Goal: Task Accomplishment & Management: Use online tool/utility

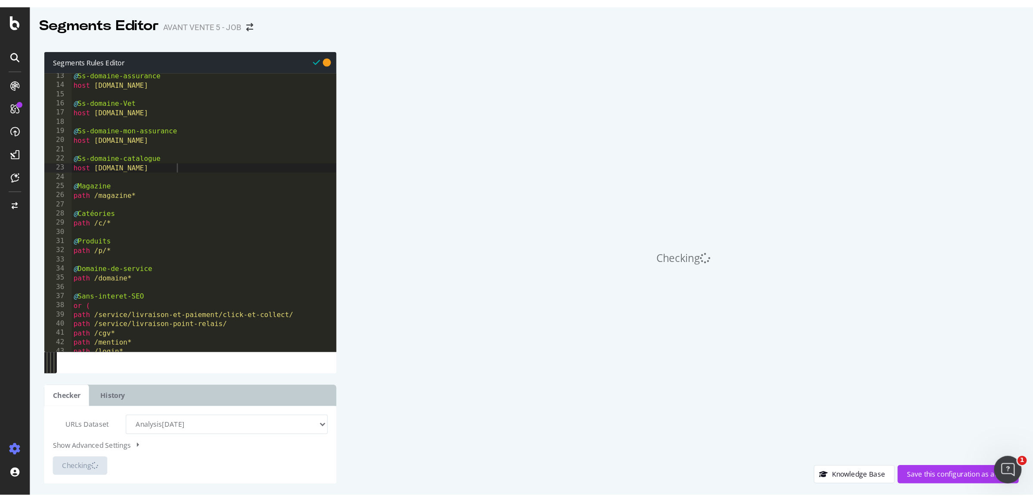
scroll to position [84, 0]
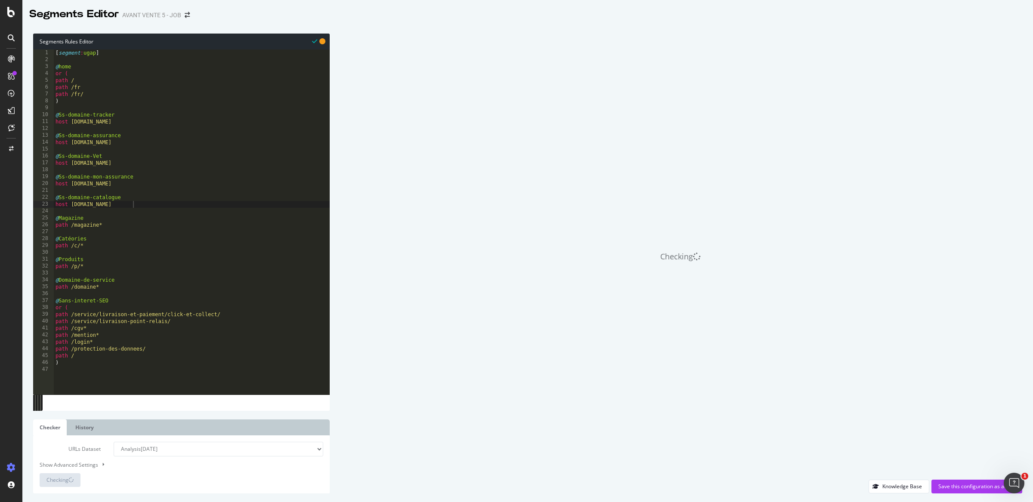
click at [147, 365] on div "[ segment : ugap ] @ home or ( path / path /fr path /fr/ ) @ Ss-domaine-tracker…" at bounding box center [192, 228] width 276 height 359
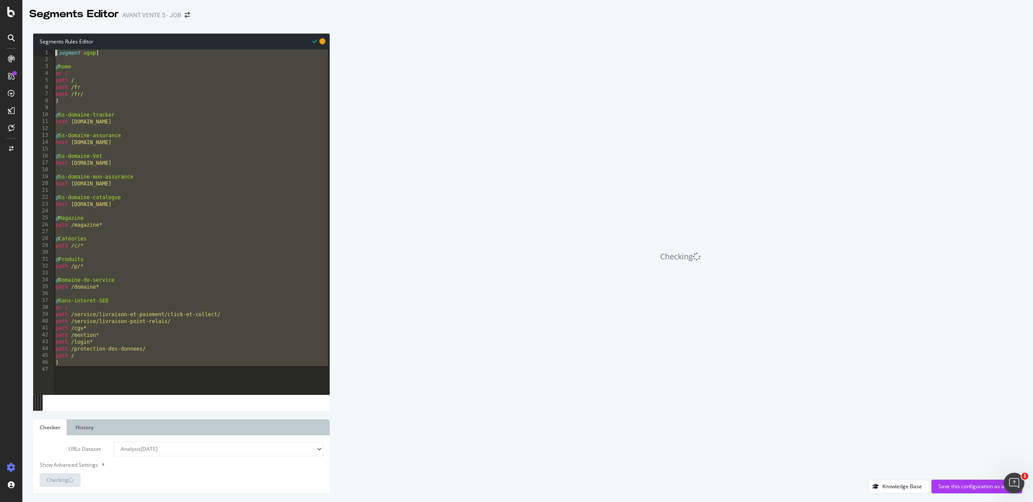
drag, startPoint x: 99, startPoint y: 384, endPoint x: 18, endPoint y: 46, distance: 347.9
click at [18, 46] on div "Segments Editor AVANT VENTE 5 - JOB Segments Rules Editor 1 2 3 4 5 6 7 8 9 10 …" at bounding box center [516, 251] width 1033 height 502
type textarea "[segment:ugap]"
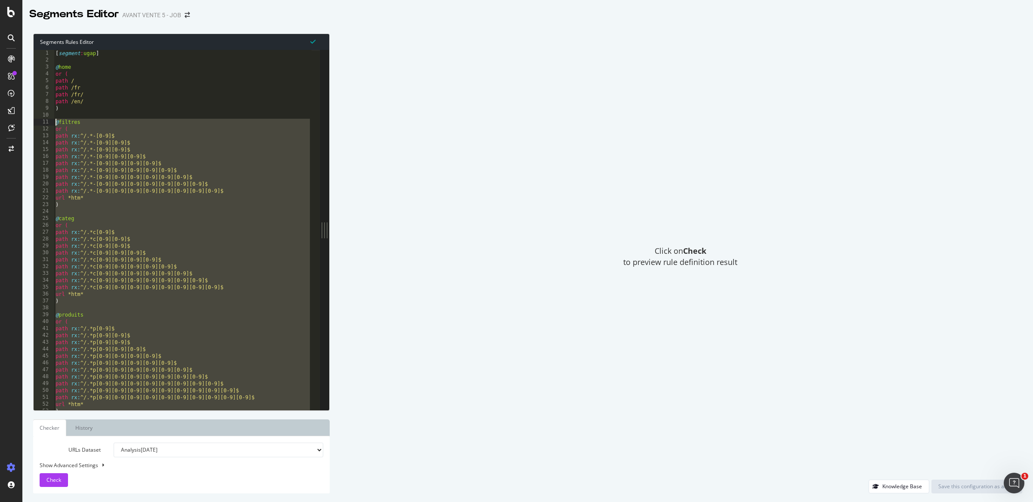
drag, startPoint x: 120, startPoint y: 406, endPoint x: 49, endPoint y: 121, distance: 294.1
click at [49, 121] on div ") 1 2 3 4 5 6 7 8 9 10 11 12 13 14 15 16 17 18 19 20 21 22 23 24 25 26 27 28 29…" at bounding box center [177, 230] width 286 height 360
type textarea "@filtres or ("
paste textarea "Cursor at row 11"
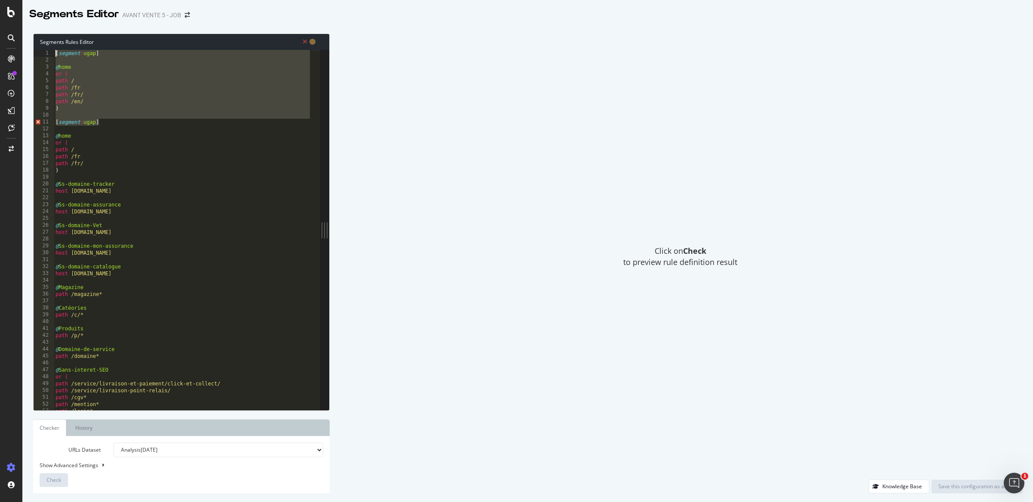
drag, startPoint x: 107, startPoint y: 121, endPoint x: 31, endPoint y: 38, distance: 113.0
click at [31, 38] on div "Segments Rules Editor 1 2 3 4 5 6 7 8 9 10 11 12 13 14 15 16 17 18 19 20 21 22 …" at bounding box center [527, 263] width 1011 height 477
click at [90, 69] on div "[ segment : ugap ] @ home or ( path / path /fr path /fr/ path /en/ ) [ segment …" at bounding box center [183, 237] width 258 height 374
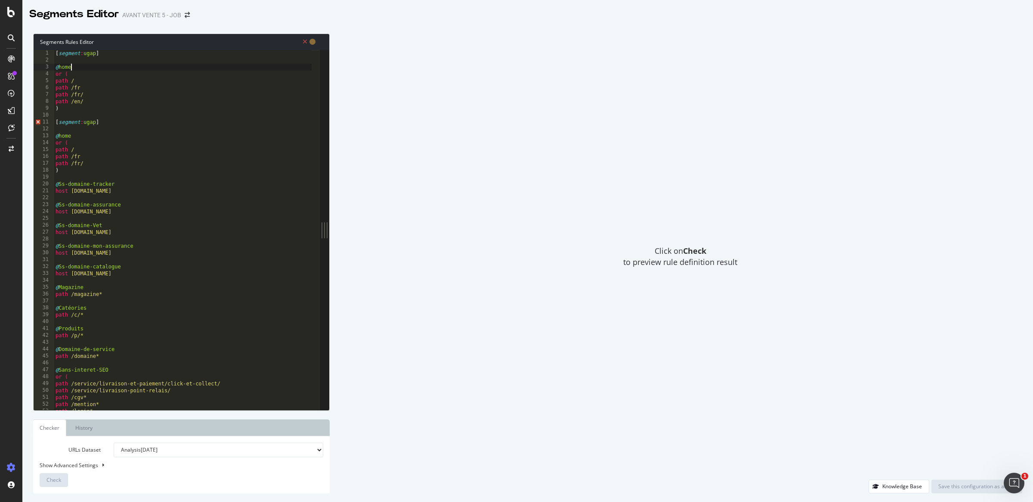
click at [89, 124] on div "[ segment : ugap ] @ home or ( path / path /fr path /fr/ path /en/ ) [ segment …" at bounding box center [183, 237] width 258 height 374
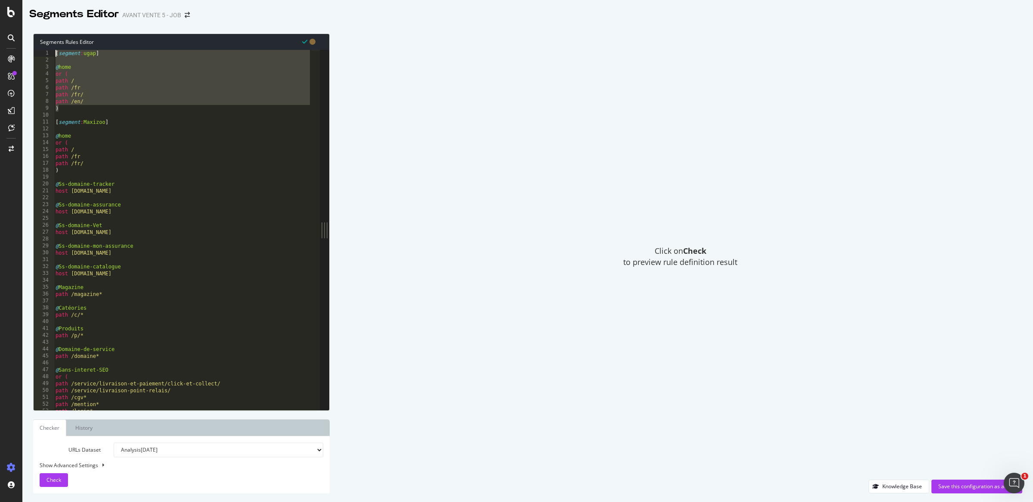
drag, startPoint x: 95, startPoint y: 111, endPoint x: 28, endPoint y: 54, distance: 88.3
click at [28, 54] on div "Segments Rules Editor [segment:Maxizoo] 1 2 3 4 5 6 7 8 9 10 11 12 13 14 15 16 …" at bounding box center [527, 263] width 1011 height 477
type textarea "[segment:ugap]"
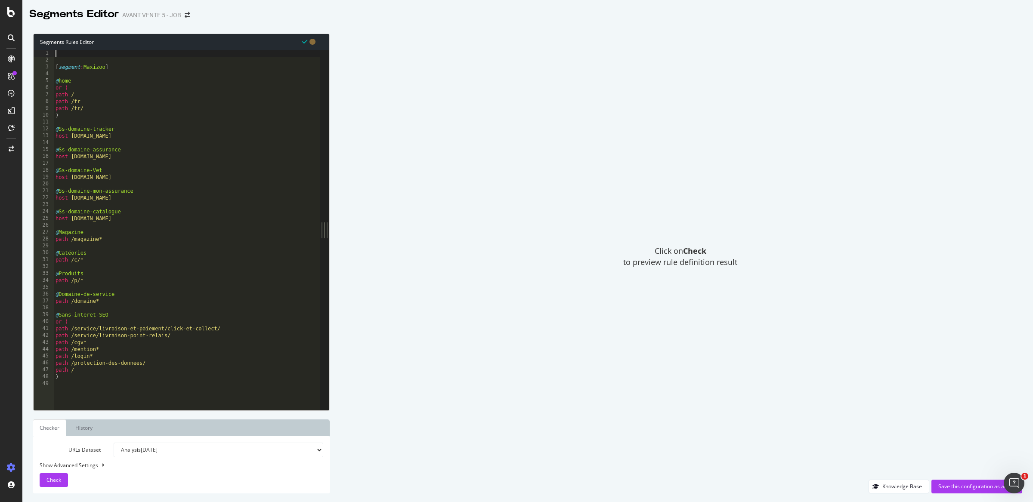
scroll to position [0, 0]
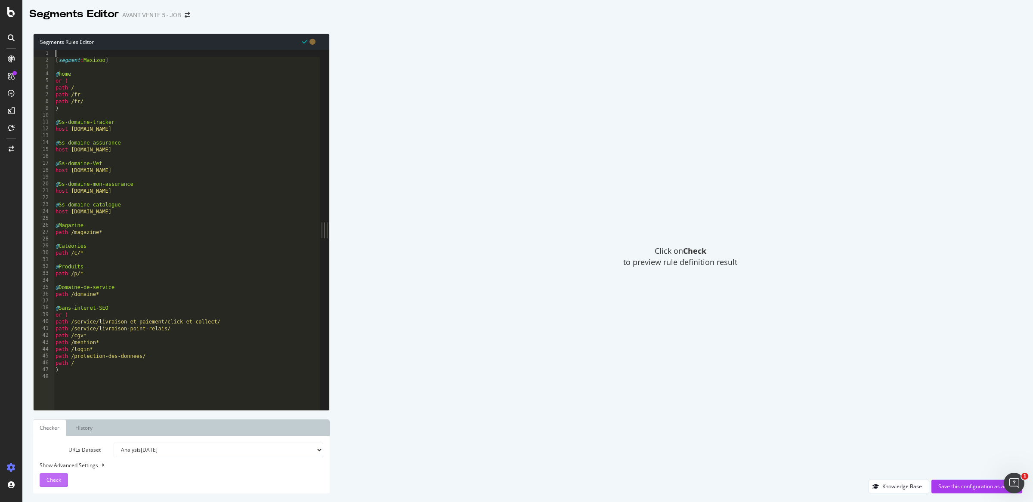
click at [65, 476] on button "Check" at bounding box center [54, 480] width 28 height 14
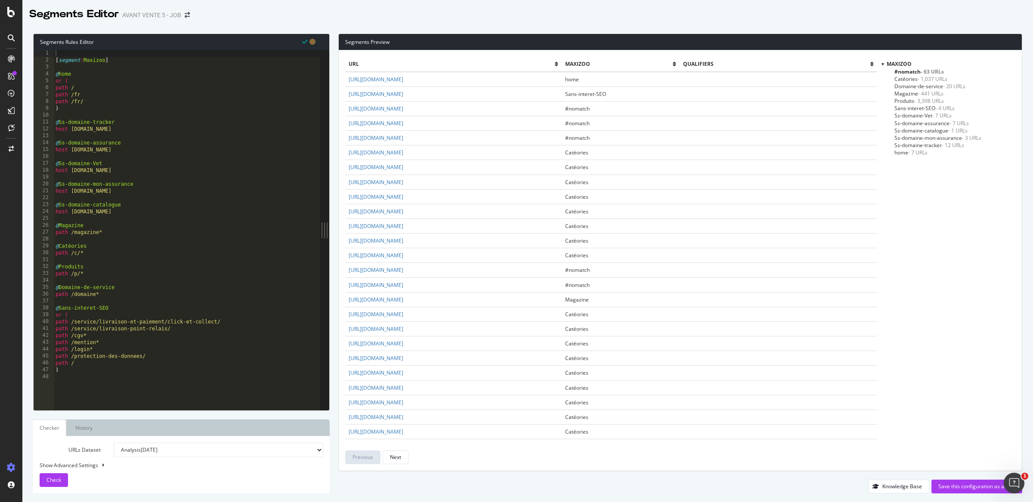
click at [952, 195] on div "Maxizoo #nomatch - 63 URLs Catéories - 1,037 URLs Domaine-de-service - 20 URLs …" at bounding box center [948, 262] width 134 height 404
click at [924, 71] on span "- 63 URLs" at bounding box center [932, 71] width 23 height 7
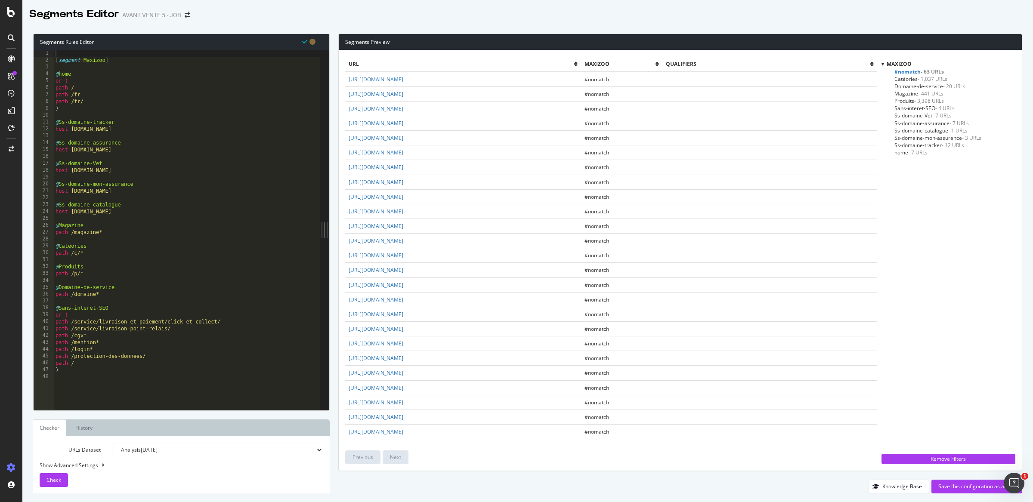
click at [116, 280] on div "[ segment : Maxizoo ] @ home or ( path / path /fr path /fr/ ) @ Ss-domaine-trac…" at bounding box center [187, 237] width 266 height 374
type textarea "@@Promotions"
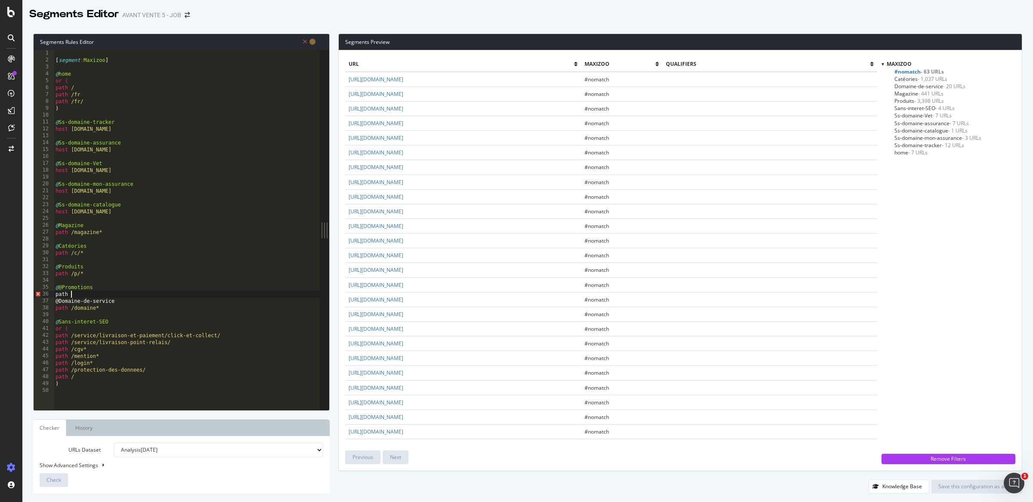
scroll to position [0, 1]
click at [60, 288] on div "[ segment : Maxizoo ] @ home or ( path / path /fr path /fr/ ) @ Ss-domaine-trac…" at bounding box center [187, 237] width 266 height 374
click at [92, 294] on div "[ segment : Maxizoo ] @ home or ( path / path /fr path /fr/ ) @ Ss-domaine-trac…" at bounding box center [187, 237] width 266 height 374
type textarea "path /promo*"
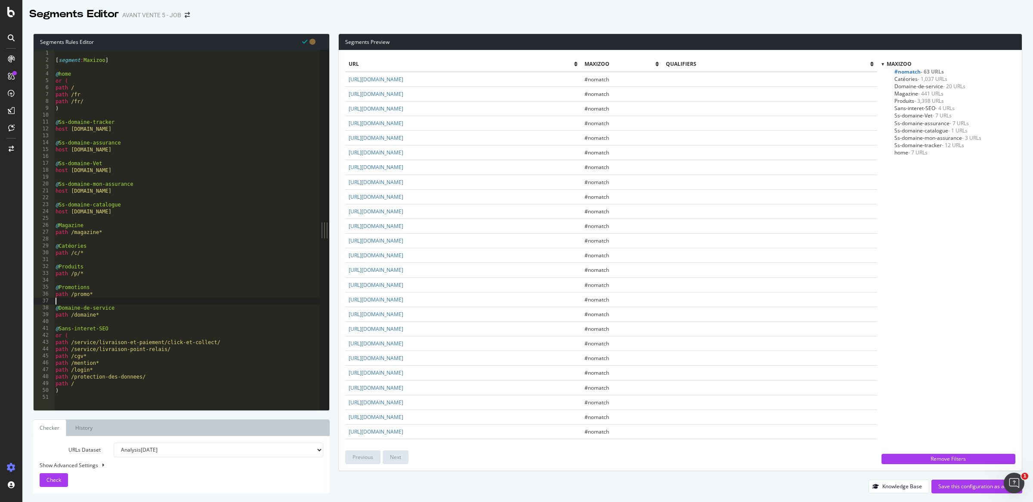
scroll to position [0, 0]
click at [59, 476] on div "Check" at bounding box center [53, 480] width 15 height 13
click at [331, 119] on div "Segments Preview url Maxizoo qualifiers https://www.maxizoo.fr/friends/?homepag…" at bounding box center [676, 264] width 692 height 460
click at [332, 118] on div "Segments Preview url Maxizoo qualifiers https://www.maxizoo.fr/friends/?homepag…" at bounding box center [676, 264] width 692 height 460
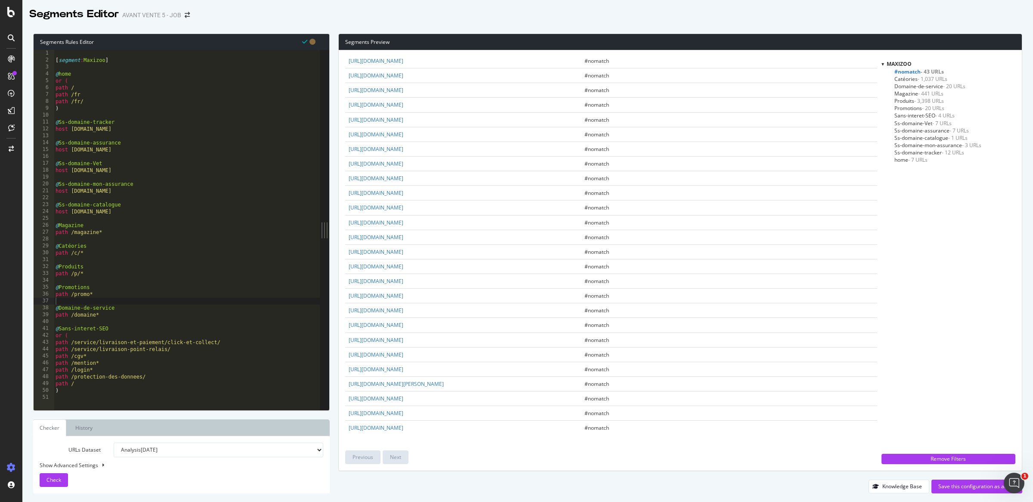
click at [335, 229] on div "Segments Preview url Maxizoo qualifiers https://www.maxizoo.fr/friends/?homepag…" at bounding box center [676, 264] width 692 height 460
drag, startPoint x: 328, startPoint y: 227, endPoint x: 316, endPoint y: 227, distance: 12.1
click at [316, 227] on div "1 2 3 4 5 6 7 8 9 10 11 12 13 14 15 16 17 18 19 20 21 22 23 24 25 26 27 28 29 3…" at bounding box center [182, 230] width 296 height 360
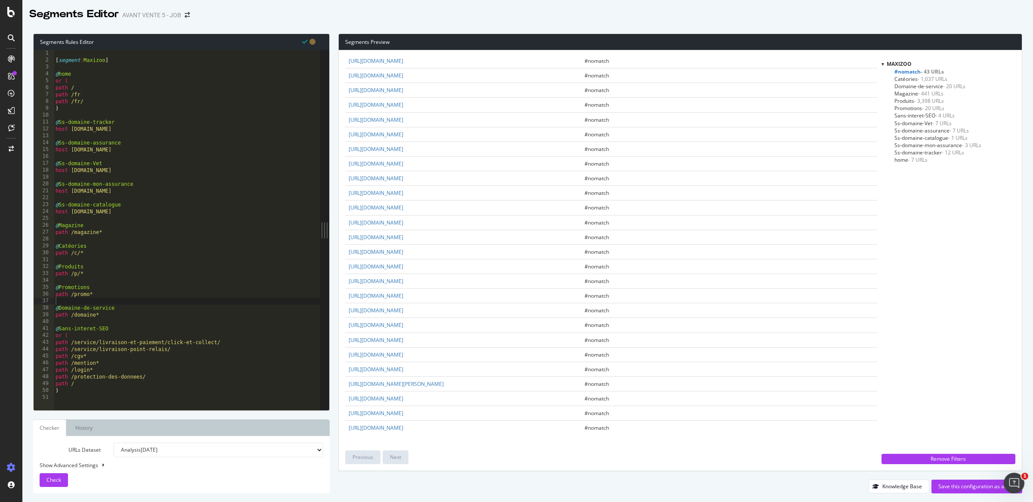
click at [102, 386] on div "[ segment : Maxizoo ] @ home or ( path / path /fr path /fr/ ) @ Ss-domaine-trac…" at bounding box center [187, 237] width 266 height 374
type textarea "path /politique*"
click at [48, 480] on span "Check" at bounding box center [53, 479] width 15 height 7
click at [403, 197] on link "https://www.maxizoo.fr/declaration-de-protection-des-donnees/" at bounding box center [376, 196] width 55 height 7
click at [139, 383] on div "[ segment : Maxizoo ] @ home or ( path / path /fr path /fr/ ) @ Ss-domaine-trac…" at bounding box center [187, 237] width 266 height 374
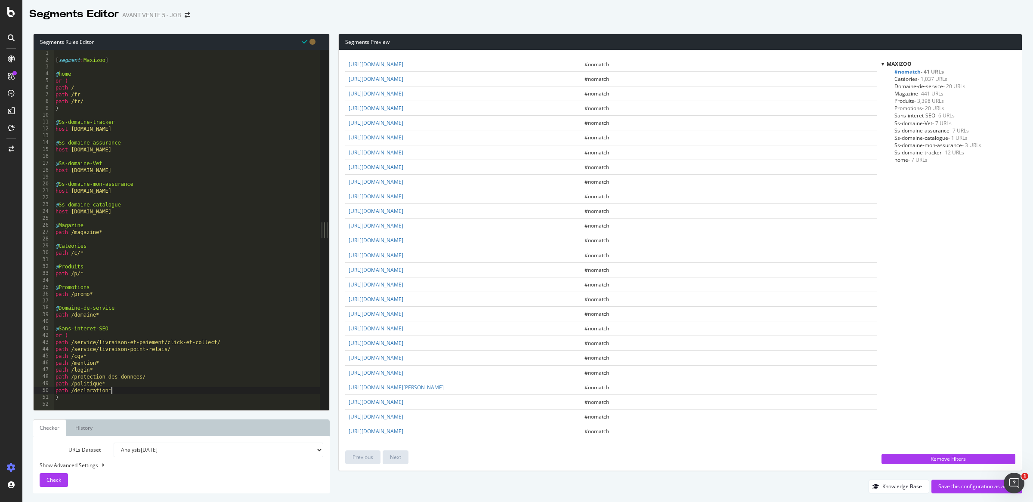
scroll to position [242, 0]
type textarea "path /declaration*"
click at [59, 482] on span "Check" at bounding box center [53, 479] width 15 height 7
click at [403, 280] on link "https://www.maxizoo.fr/service/statut-de-livraison/" at bounding box center [376, 280] width 55 height 7
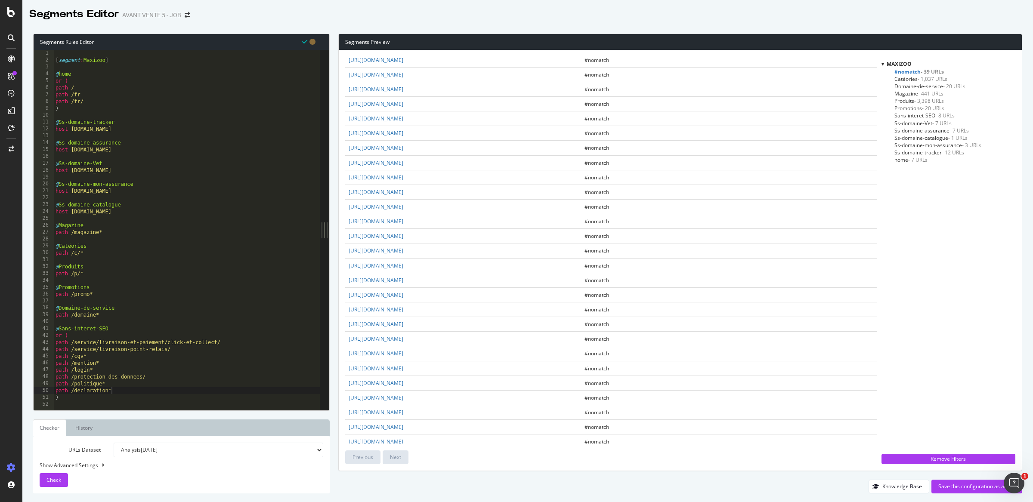
click at [132, 390] on div "[ segment : Maxizoo ] @ home or ( path / path /fr path /fr/ ) @ Ss-domaine-trac…" at bounding box center [187, 237] width 266 height 374
click at [105, 397] on div "[ segment : Maxizoo ] @ home or ( path / path /fr path /fr/ ) @ Ss-domaine-trac…" at bounding box center [183, 237] width 258 height 374
click at [108, 397] on div "[ segment : Maxizoo ] @ home or ( path / path /fr path /fr/ ) @ Ss-domaine-trac…" at bounding box center [183, 237] width 258 height 374
click at [111, 398] on div "[ segment : Maxizoo ] @ home or ( path / path /fr path /fr/ ) @ Ss-domaine-trac…" at bounding box center [183, 237] width 258 height 374
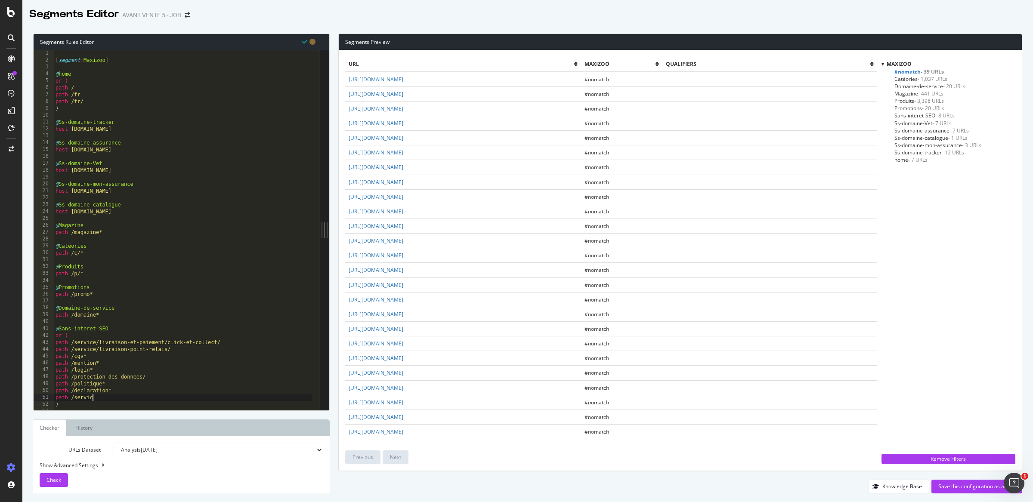
scroll to position [0, 3]
type textarea "path /service*"
click at [52, 482] on span "Check" at bounding box center [53, 479] width 15 height 7
click at [126, 397] on div "[ segment : Maxizoo ] @ home or ( path / path /fr path /fr/ ) @ Ss-domaine-trac…" at bounding box center [183, 237] width 258 height 374
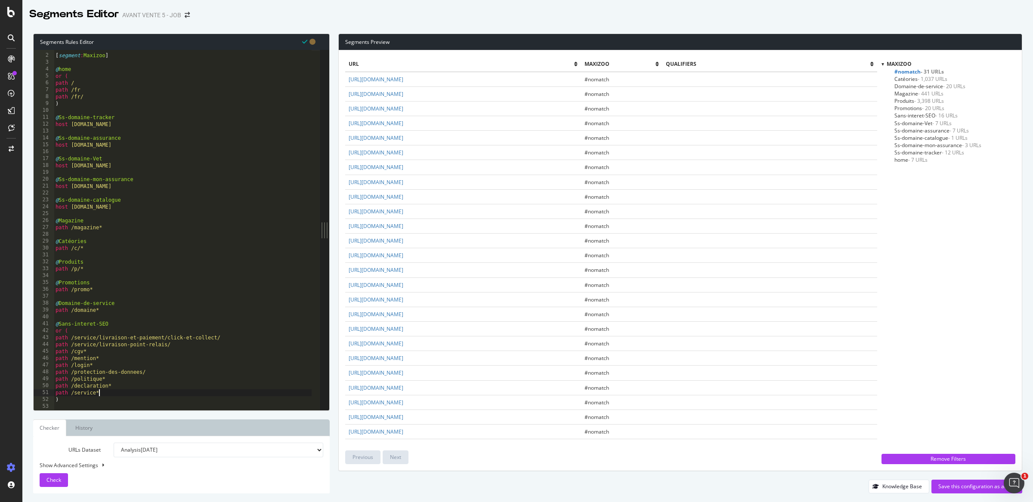
click at [119, 392] on div "[ segment : Maxizoo ] @ home or ( path / path /fr path /fr/ ) @ Ss-domaine-trac…" at bounding box center [183, 232] width 258 height 374
click at [337, 340] on div "Segments Preview url Maxizoo qualifiers https://www.maxizoo.fr/friends/?homepag…" at bounding box center [676, 264] width 692 height 460
click at [333, 338] on div "Segments Preview url Maxizoo qualifiers https://www.maxizoo.fr/friends/?homepag…" at bounding box center [676, 264] width 692 height 460
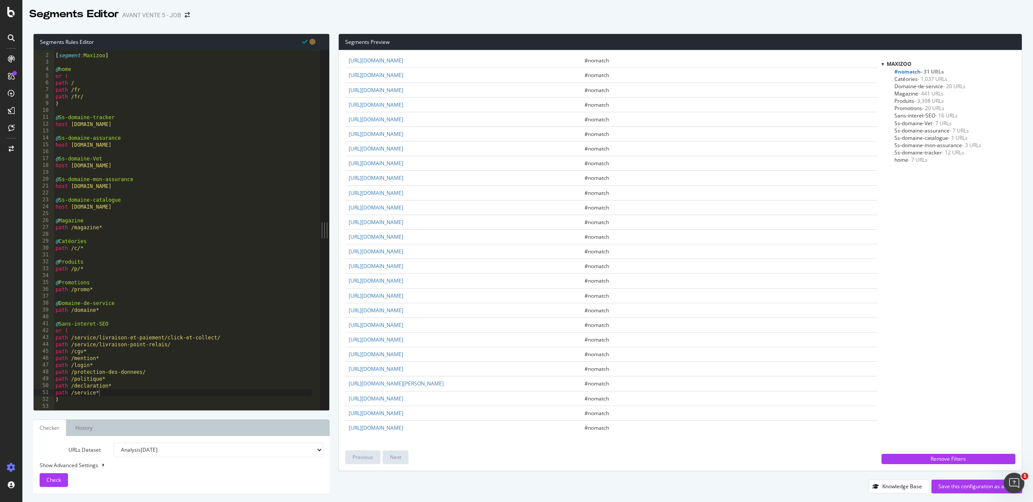
click at [335, 322] on div "Segments Preview url Maxizoo qualifiers https://www.maxizoo.fr/friends/?homepag…" at bounding box center [676, 264] width 692 height 460
click at [331, 320] on div "Segments Preview url Maxizoo qualifiers https://www.maxizoo.fr/friends/?homepag…" at bounding box center [676, 264] width 692 height 460
click at [332, 325] on div "Segments Preview url Maxizoo qualifiers https://www.maxizoo.fr/friends/?homepag…" at bounding box center [676, 264] width 692 height 460
click at [333, 326] on div "Segments Preview url Maxizoo qualifiers https://www.maxizoo.fr/friends/?homepag…" at bounding box center [676, 264] width 692 height 460
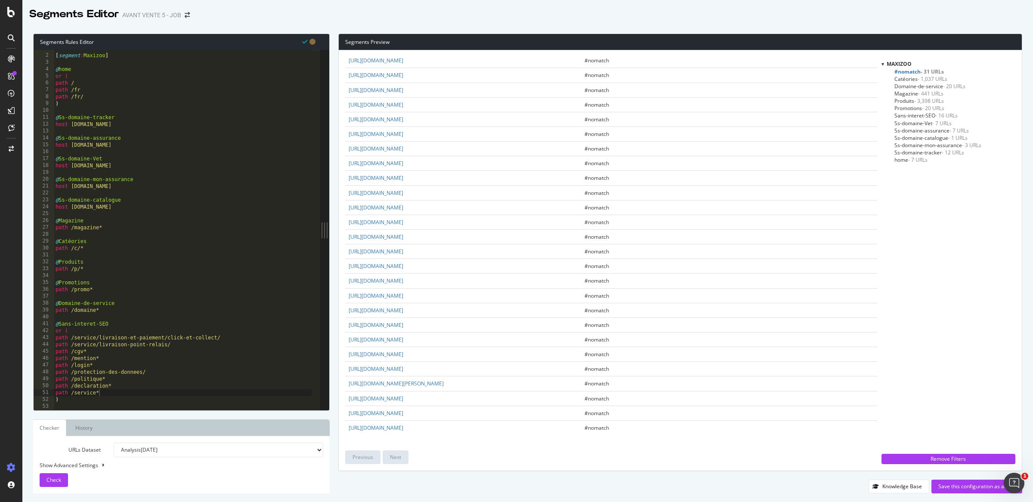
click at [332, 325] on div "Segments Preview url Maxizoo qualifiers https://www.maxizoo.fr/friends/?homepag…" at bounding box center [676, 264] width 692 height 460
click at [905, 109] on span "Promotions - 20 URLs" at bounding box center [919, 108] width 50 height 7
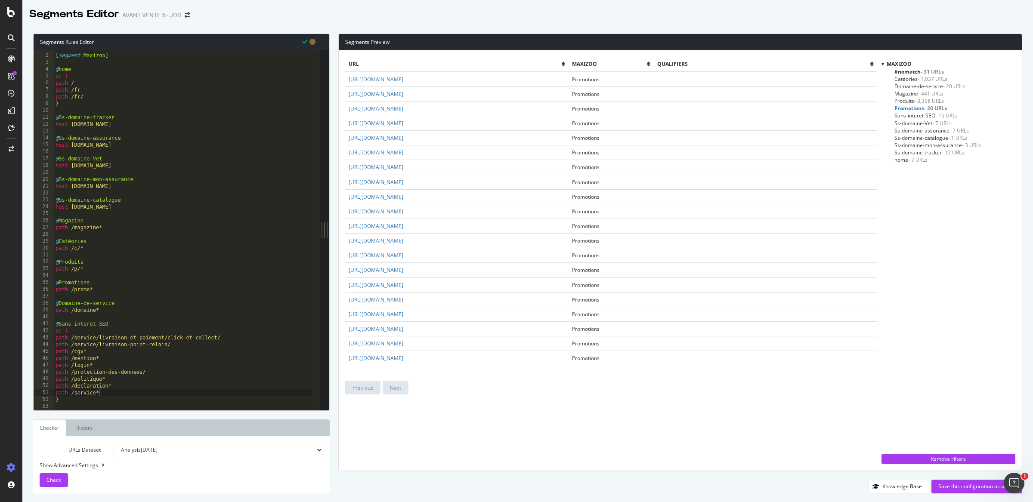
click at [906, 114] on span "Sans-interet-SEO - 16 URLs" at bounding box center [925, 115] width 63 height 7
click at [927, 71] on span "- 31 URLs" at bounding box center [932, 71] width 23 height 7
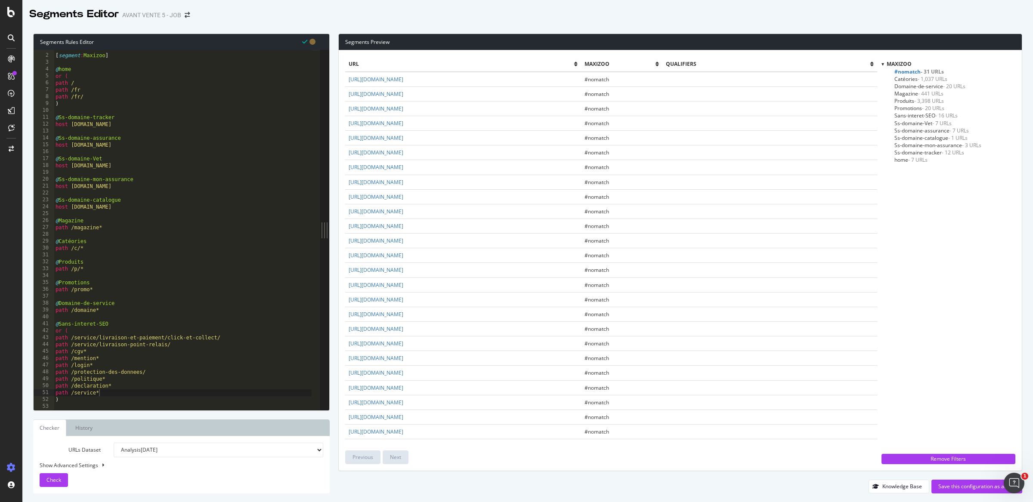
click at [333, 90] on div "Segments Preview url Maxizoo qualifiers https://www.maxizoo.fr/friends/?homepag…" at bounding box center [676, 264] width 692 height 460
click at [334, 40] on div "Segments Preview url Maxizoo qualifiers https://www.maxizoo.fr/friends/?homepag…" at bounding box center [676, 264] width 692 height 460
click at [333, 39] on div "Segments Preview url Maxizoo qualifiers https://www.maxizoo.fr/friends/?homepag…" at bounding box center [676, 264] width 692 height 460
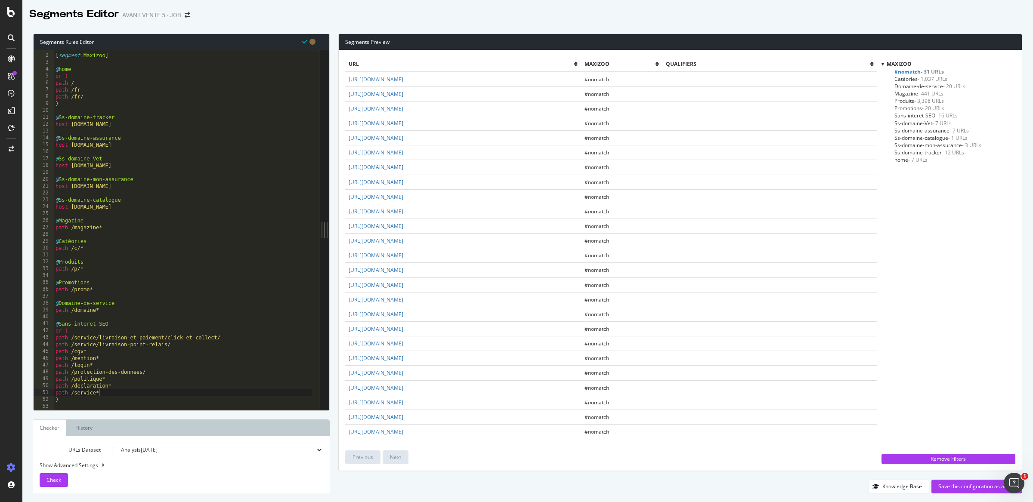
click at [333, 39] on div "Segments Preview url Maxizoo qualifiers https://www.maxizoo.fr/friends/?homepag…" at bounding box center [676, 264] width 692 height 460
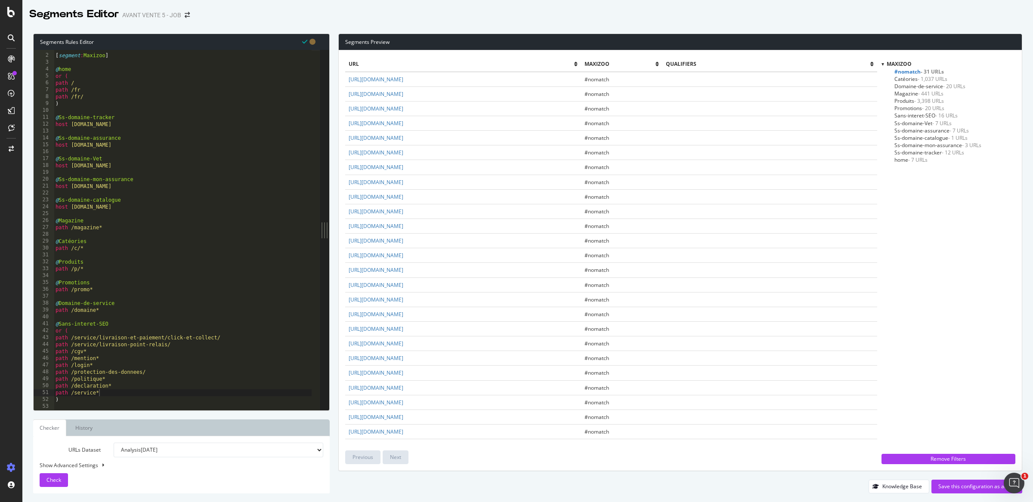
click at [334, 37] on div "Segments Preview url Maxizoo qualifiers https://www.maxizoo.fr/friends/?homepag…" at bounding box center [676, 264] width 692 height 460
click at [333, 37] on div "Segments Preview url Maxizoo qualifiers https://www.maxizoo.fr/friends/?homepag…" at bounding box center [676, 264] width 692 height 460
click at [333, 38] on div "Segments Preview url Maxizoo qualifiers https://www.maxizoo.fr/friends/?homepag…" at bounding box center [676, 264] width 692 height 460
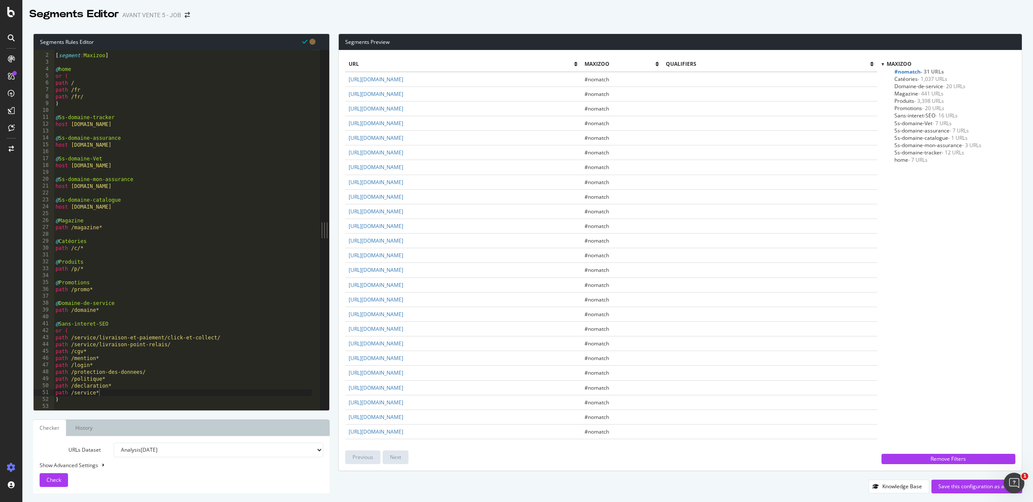
click at [333, 38] on div "Segments Preview url Maxizoo qualifiers https://www.maxizoo.fr/friends/?homepag…" at bounding box center [676, 264] width 692 height 460
click at [334, 39] on div "Segments Preview url Maxizoo qualifiers https://www.maxizoo.fr/friends/?homepag…" at bounding box center [676, 264] width 692 height 460
click at [331, 39] on div "Segments Preview url Maxizoo qualifiers https://www.maxizoo.fr/friends/?homepag…" at bounding box center [676, 264] width 692 height 460
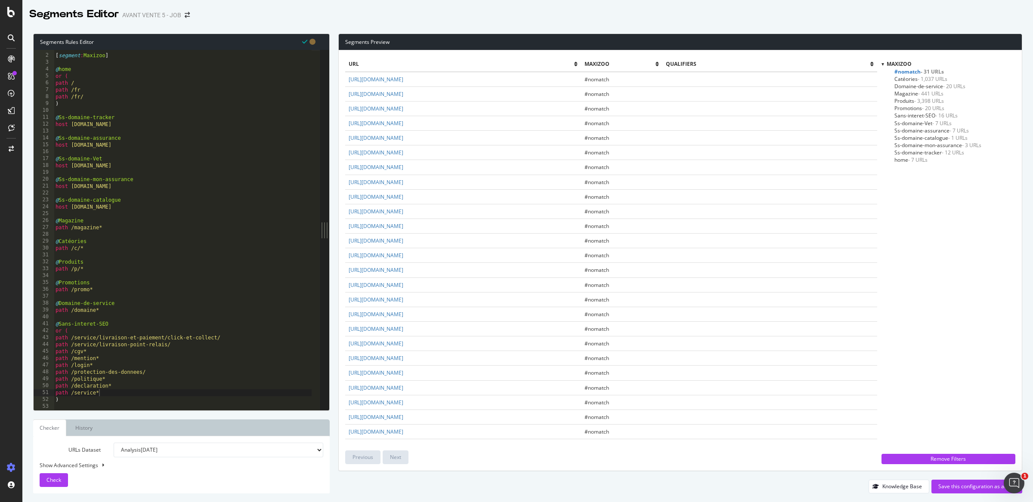
click at [333, 39] on div "Segments Preview url Maxizoo qualifiers https://www.maxizoo.fr/friends/?homepag…" at bounding box center [676, 264] width 692 height 460
click at [457, 449] on div "url Maxizoo qualifiers https://www.maxizoo.fr/friends/?homepage #nomatch https:…" at bounding box center [611, 261] width 532 height 408
click at [403, 271] on link "https://www.maxizoo.fr/engages-pour-les-animaux/adopter-un-animal" at bounding box center [376, 269] width 55 height 7
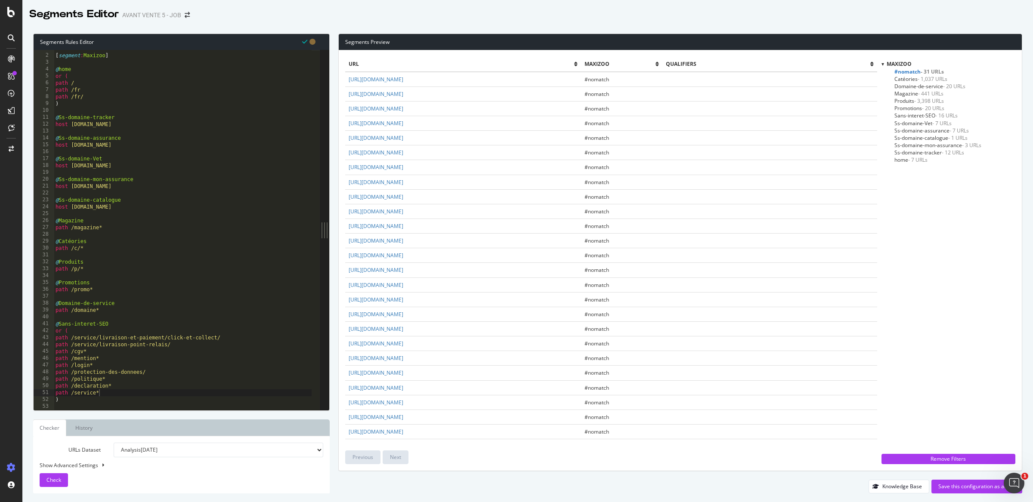
click at [336, 312] on div "Segments Preview url Maxizoo qualifiers https://www.maxizoo.fr/friends/?homepag…" at bounding box center [676, 264] width 692 height 460
click at [403, 343] on link "https://www.maxizoo.fr/faq/retours" at bounding box center [376, 340] width 55 height 7
drag, startPoint x: 442, startPoint y: 342, endPoint x: 414, endPoint y: 343, distance: 28.4
click at [414, 343] on td "https://www.maxizoo.fr/faq/retours" at bounding box center [462, 341] width 235 height 15
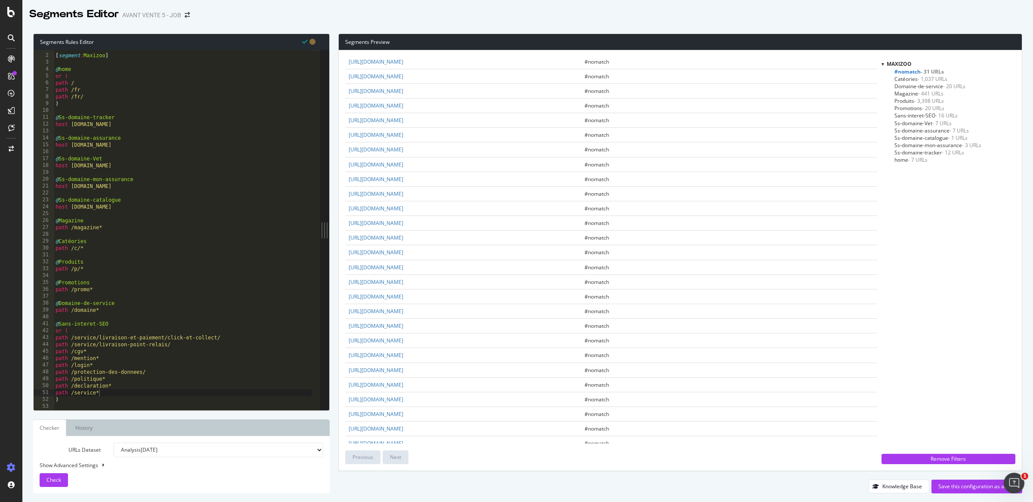
click at [109, 393] on div "[ segment : Maxizoo ] @ home or ( path / path /fr path /fr/ ) @ Ss-domaine-trac…" at bounding box center [183, 232] width 258 height 374
click at [56, 400] on div "[ segment : Maxizoo ] @ home or ( path / path /fr path /fr/ ) @ Ss-domaine-trac…" at bounding box center [183, 232] width 258 height 374
click at [52, 493] on div "URLs Dataset Analysis 2025 Sep. 26th Analysis 2025 Sep. 24th #2 Analysis 2025 S…" at bounding box center [181, 464] width 297 height 57
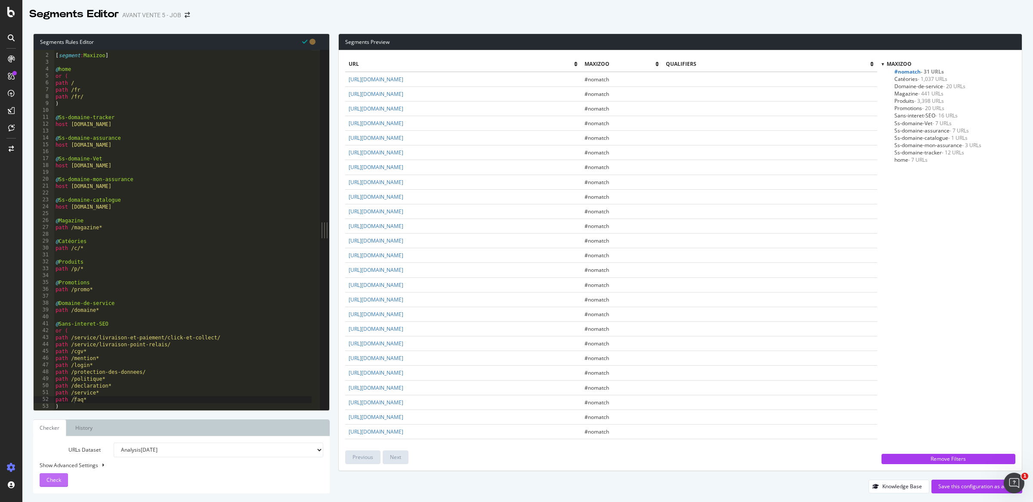
click at [54, 485] on div "Check" at bounding box center [53, 480] width 15 height 13
type textarea "path /domaine*"
click at [134, 309] on div "[ segment : Maxizoo ] @ home or ( path / path /fr path /fr/ ) @ Ss-domaine-trac…" at bounding box center [183, 232] width 258 height 374
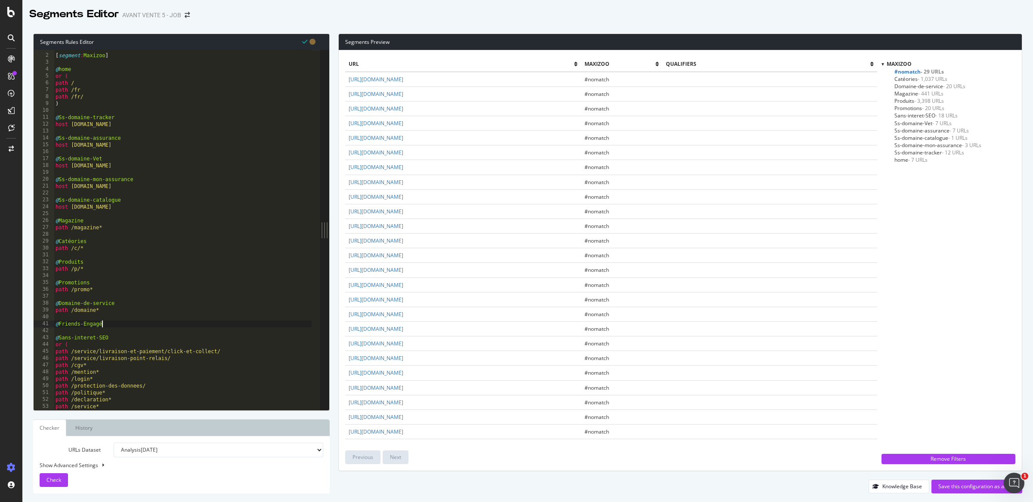
type textarea "@Friends-Engagés"
type textarea "or ("
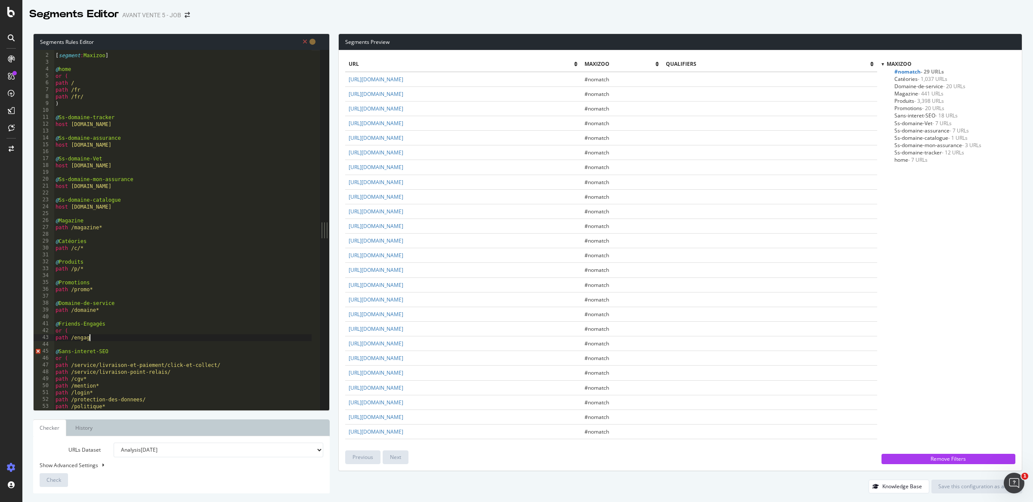
scroll to position [0, 2]
type textarea "path /engage*"
type textarea "path /friend*"
click at [124, 343] on div "[ segment : Maxizoo ] @ home or ( path / path /fr path /fr/ ) @ Ss-domaine-trac…" at bounding box center [183, 232] width 258 height 374
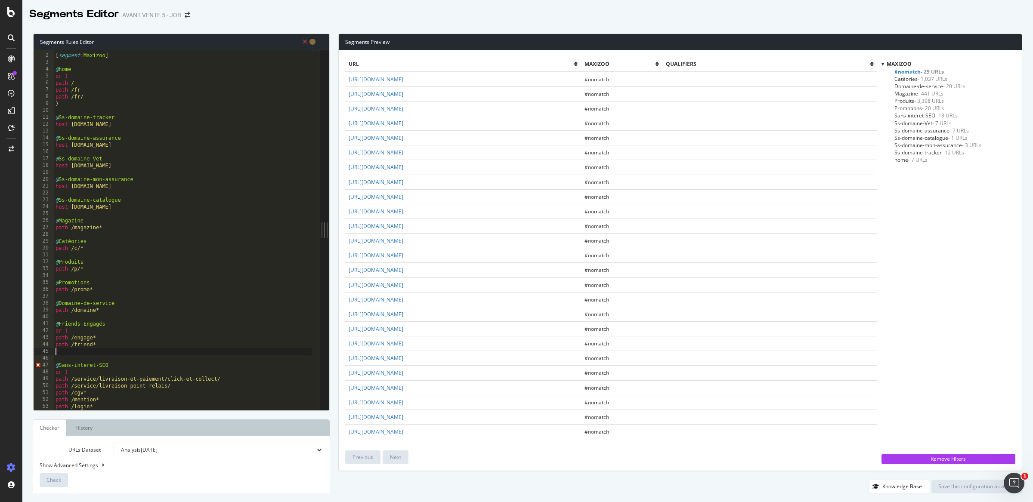
scroll to position [0, 0]
type textarea ")"
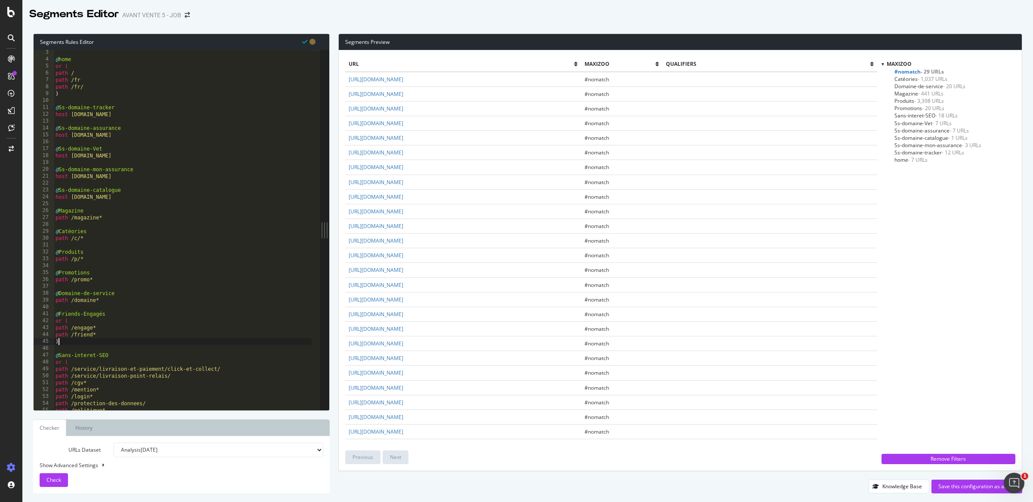
scroll to position [53, 0]
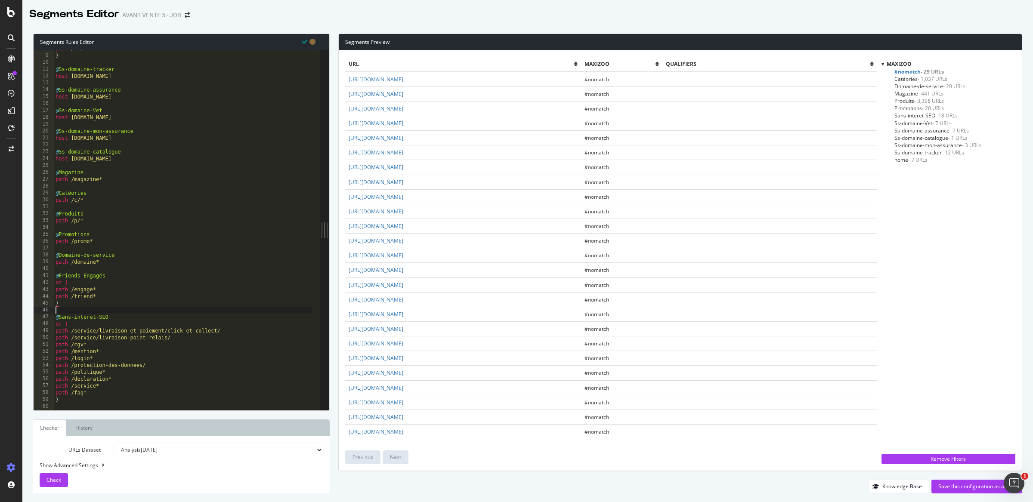
click at [136, 310] on div "path /fr/ ) @ Ss-domaine-tracker host tracker.maxizoo.fr @ Ss-domaine-assurance…" at bounding box center [183, 232] width 258 height 374
click at [142, 310] on div "path /fr/ ) @ Ss-domaine-tracker host tracker.maxizoo.fr @ Ss-domaine-assurance…" at bounding box center [183, 232] width 258 height 374
click at [340, 307] on div "url Maxizoo qualifiers https://www.maxizoo.fr/friends/?homepage #nomatch https:…" at bounding box center [680, 260] width 683 height 420
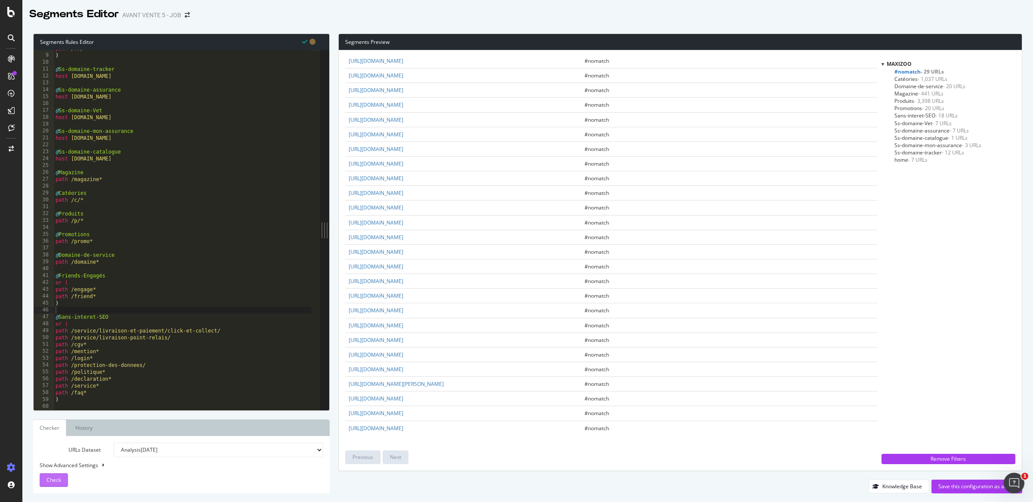
click at [61, 482] on span "Check" at bounding box center [53, 479] width 15 height 7
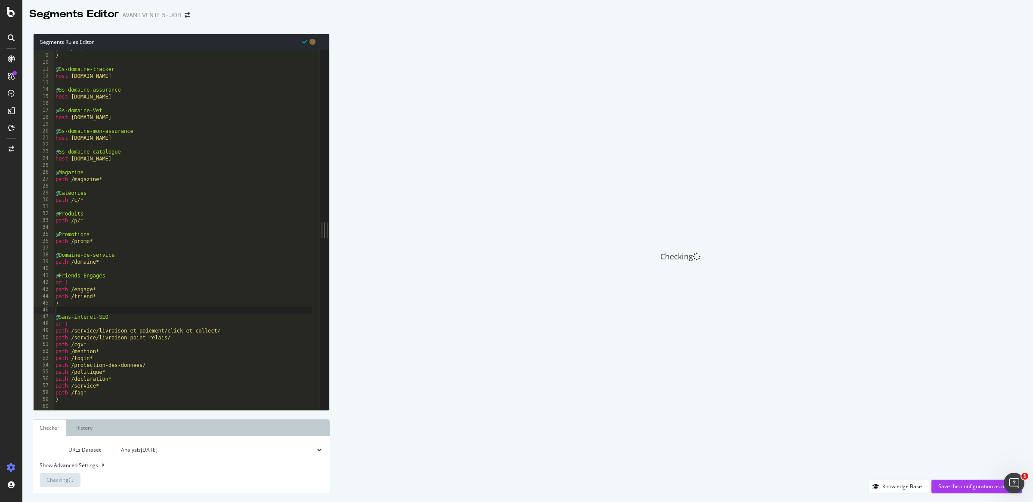
click at [107, 309] on div "path /fr/ ) @ Ss-domaine-tracker host tracker.maxizoo.fr @ Ss-domaine-assurance…" at bounding box center [183, 232] width 258 height 374
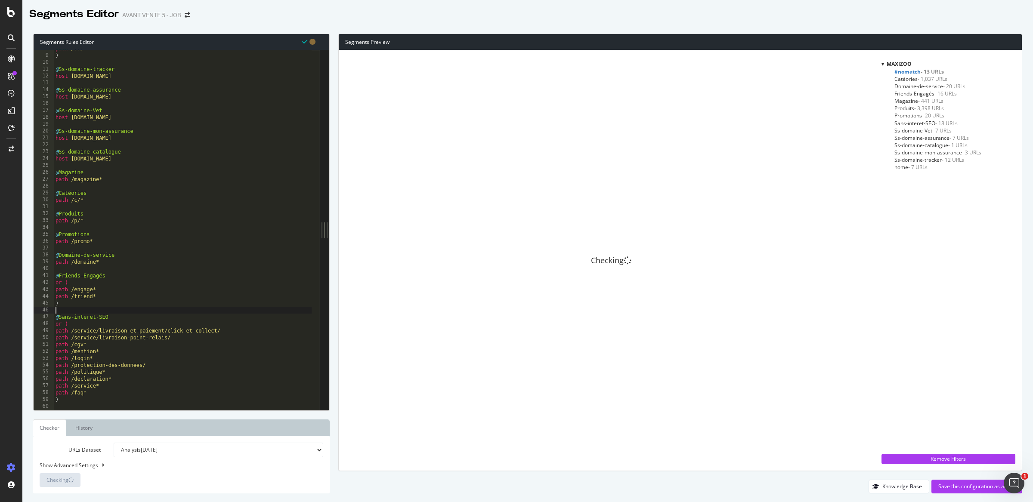
click at [103, 309] on div "path /fr/ ) @ Ss-domaine-tracker host tracker.maxizoo.fr @ Ss-domaine-assurance…" at bounding box center [183, 232] width 258 height 374
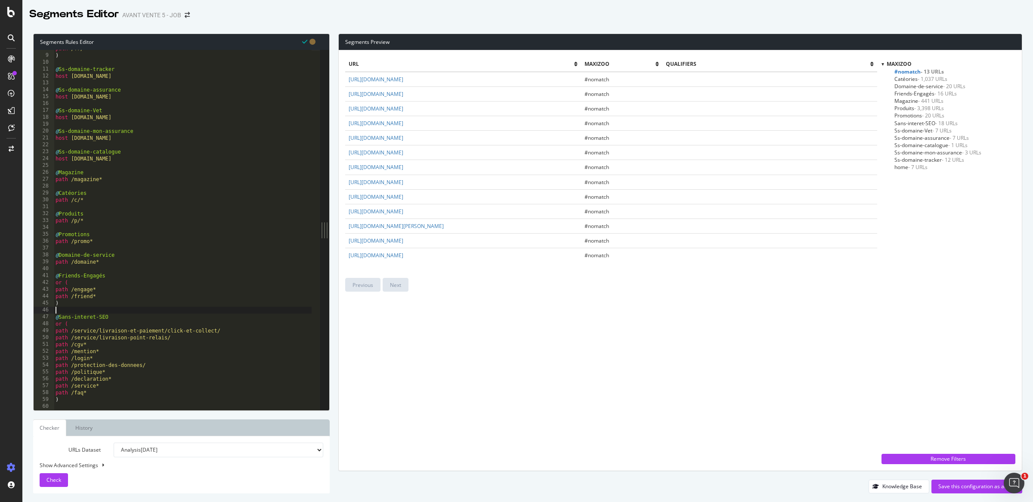
click at [103, 309] on div "path /fr/ ) @ Ss-domaine-tracker host tracker.maxizoo.fr @ Ss-domaine-assurance…" at bounding box center [183, 232] width 258 height 374
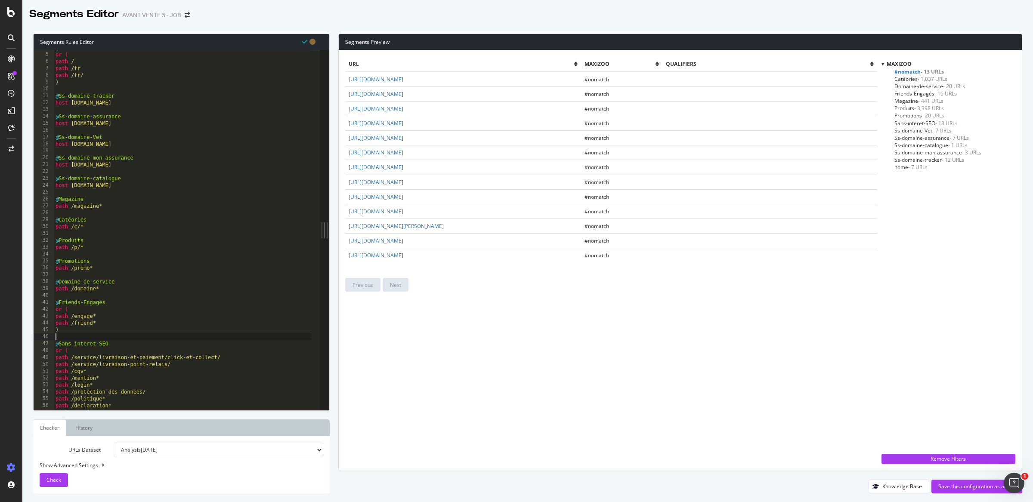
scroll to position [28, 0]
click at [109, 331] on div "or ( path / path /fr path /fr/ ) @ Ss-domaine-tracker host tracker.maxizoo.fr @…" at bounding box center [183, 236] width 258 height 374
click at [110, 339] on div "or ( path / path /fr path /fr/ ) @ Ss-domaine-tracker host tracker.maxizoo.fr @…" at bounding box center [183, 236] width 258 height 374
click at [111, 341] on div "or ( path / path /fr path /fr/ ) @ Ss-domaine-tracker host tracker.maxizoo.fr @…" at bounding box center [183, 236] width 258 height 374
click at [110, 330] on div "or ( path / path /fr path /fr/ ) @ Ss-domaine-tracker host tracker.maxizoo.fr @…" at bounding box center [183, 236] width 258 height 374
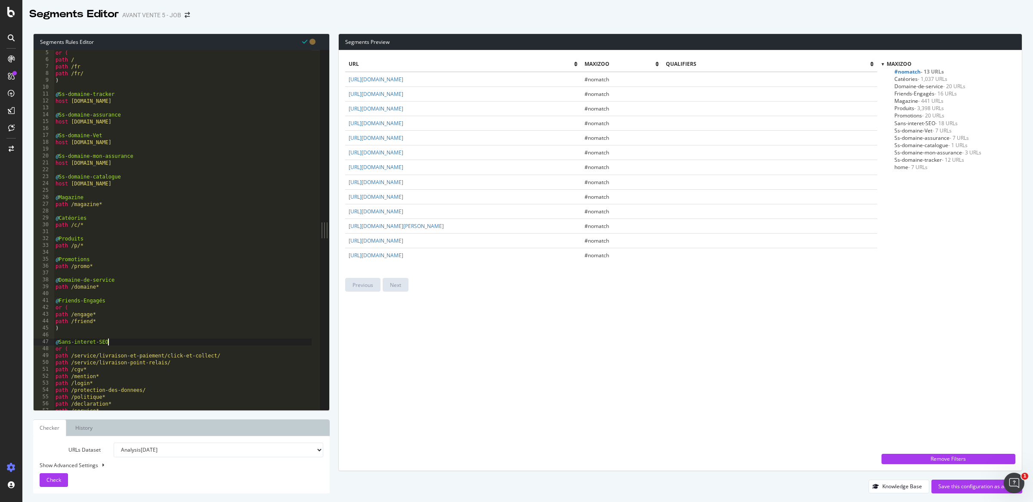
type textarea ")"
click at [105, 336] on div "or ( path / path /fr path /fr/ ) @ Ss-domaine-tracker host tracker.maxizoo.fr @…" at bounding box center [183, 236] width 258 height 374
click at [454, 25] on div "Segments Rules Editor 5 6 7 8 9 10 11 12 13 14 15 16 17 18 19 20 21 22 23 24 25…" at bounding box center [527, 263] width 1011 height 477
click at [333, 40] on div "Segments Preview url Maxizoo qualifiers https://www.maxizoo.fr/newsletter/ #nom…" at bounding box center [676, 264] width 692 height 460
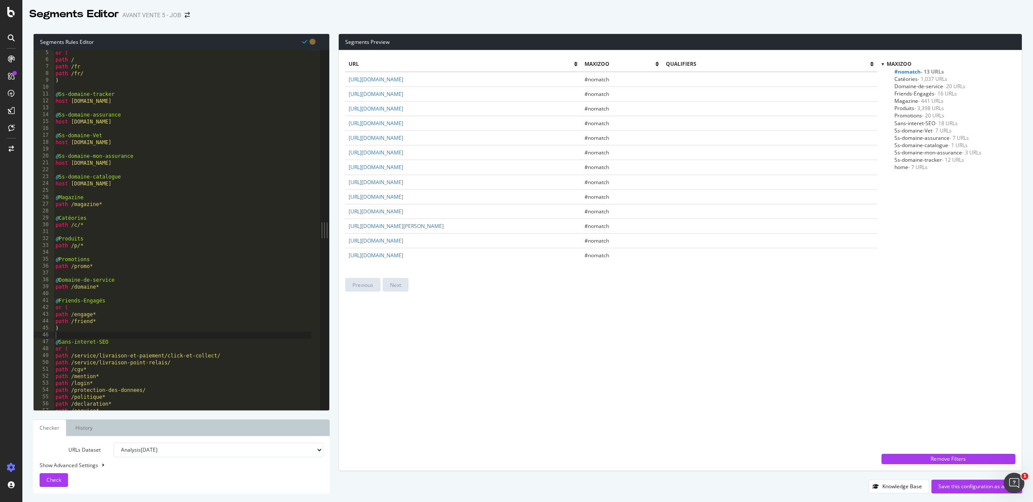
click at [332, 39] on div "Segments Preview url Maxizoo qualifiers https://www.maxizoo.fr/newsletter/ #nom…" at bounding box center [676, 264] width 692 height 460
click at [332, 95] on div "Segments Preview url Maxizoo qualifiers https://www.maxizoo.fr/newsletter/ #nom…" at bounding box center [676, 264] width 692 height 460
click at [333, 95] on div "Segments Preview url Maxizoo qualifiers https://www.maxizoo.fr/newsletter/ #nom…" at bounding box center [676, 264] width 692 height 460
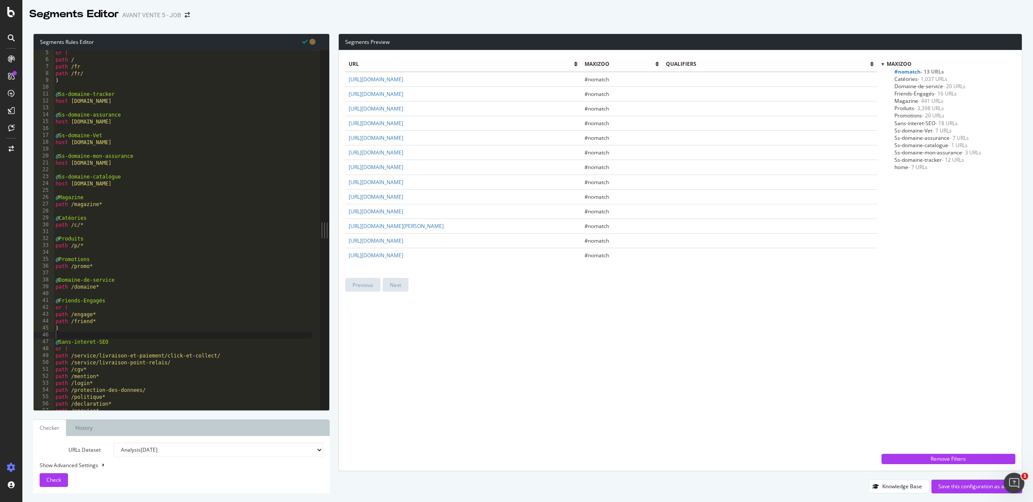
click at [333, 95] on div "Segments Preview url Maxizoo qualifiers https://www.maxizoo.fr/newsletter/ #nom…" at bounding box center [676, 264] width 692 height 460
click at [334, 38] on div "Segments Preview url Maxizoo qualifiers https://www.maxizoo.fr/newsletter/ #nom…" at bounding box center [676, 264] width 692 height 460
click at [331, 37] on div "Segments Preview url Maxizoo qualifiers https://www.maxizoo.fr/newsletter/ #nom…" at bounding box center [676, 264] width 692 height 460
click at [332, 39] on div "Segments Preview url Maxizoo qualifiers https://www.maxizoo.fr/newsletter/ #nom…" at bounding box center [676, 264] width 692 height 460
click at [333, 160] on div "Segments Preview url Maxizoo qualifiers https://www.maxizoo.fr/newsletter/ #nom…" at bounding box center [676, 264] width 692 height 460
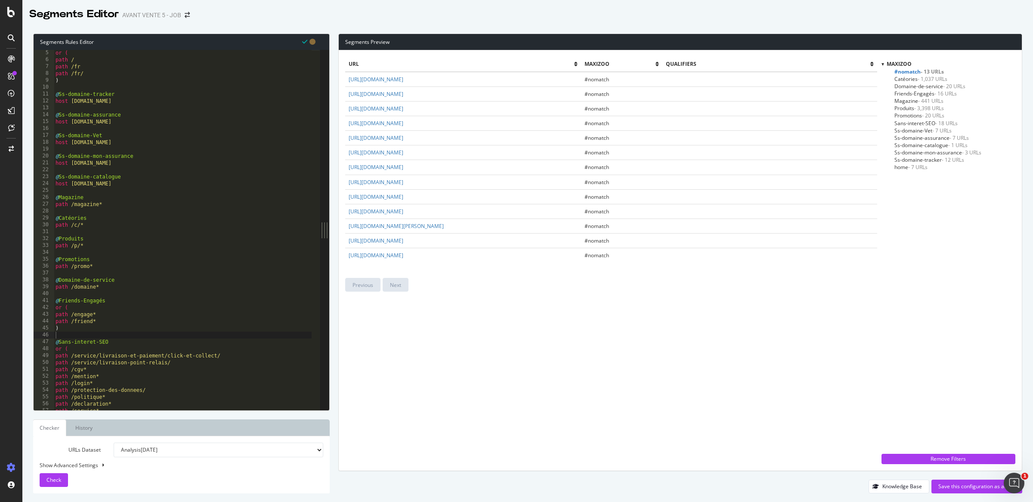
click at [332, 147] on div "Segments Preview url Maxizoo qualifiers https://www.maxizoo.fr/newsletter/ #nom…" at bounding box center [676, 264] width 692 height 460
click at [407, 312] on div "url Maxizoo qualifiers https://www.maxizoo.fr/newsletter/ #nomatch https://www.…" at bounding box center [611, 261] width 532 height 408
click at [403, 198] on link "https://www.maxizoo.fr/conditions/bazaarvoice/" at bounding box center [376, 196] width 55 height 7
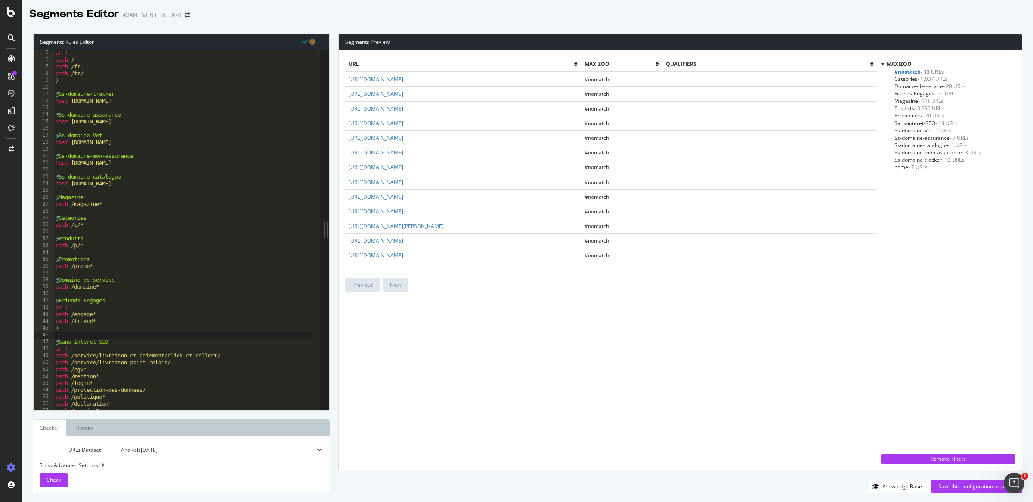
drag, startPoint x: 436, startPoint y: 326, endPoint x: 440, endPoint y: 329, distance: 5.3
click at [440, 329] on div "url Maxizoo qualifiers https://www.maxizoo.fr/newsletter/ #nomatch https://www.…" at bounding box center [611, 261] width 532 height 408
click at [403, 154] on link "https://www.maxizoo.fr/together-for-pets/campaigns" at bounding box center [376, 152] width 55 height 7
click at [508, 152] on td "https://www.maxizoo.fr/together-for-pets/campaigns" at bounding box center [462, 152] width 235 height 15
click at [403, 164] on link "https://www.maxizoo.fr/littlefriends/" at bounding box center [376, 167] width 55 height 7
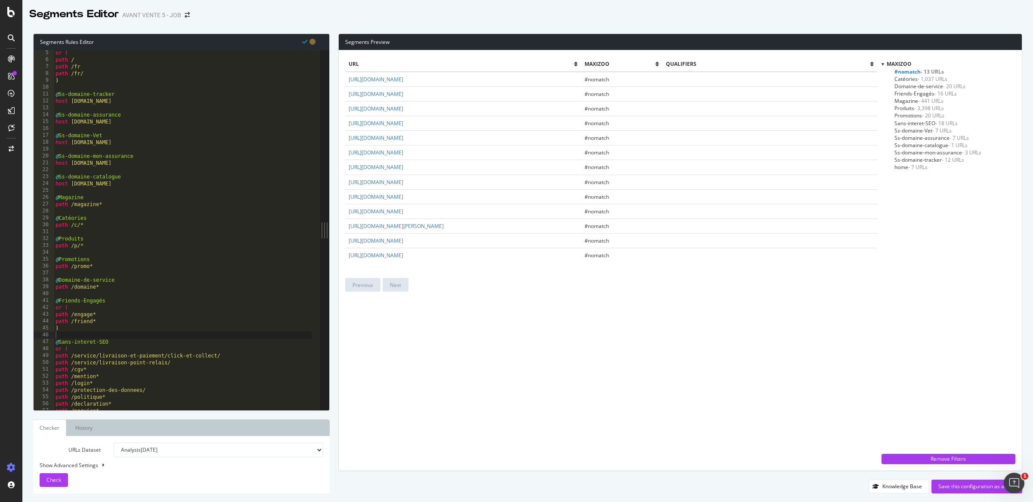
click at [387, 343] on div "url Maxizoo qualifiers https://www.maxizoo.fr/newsletter/ #nomatch https://www.…" at bounding box center [611, 261] width 532 height 408
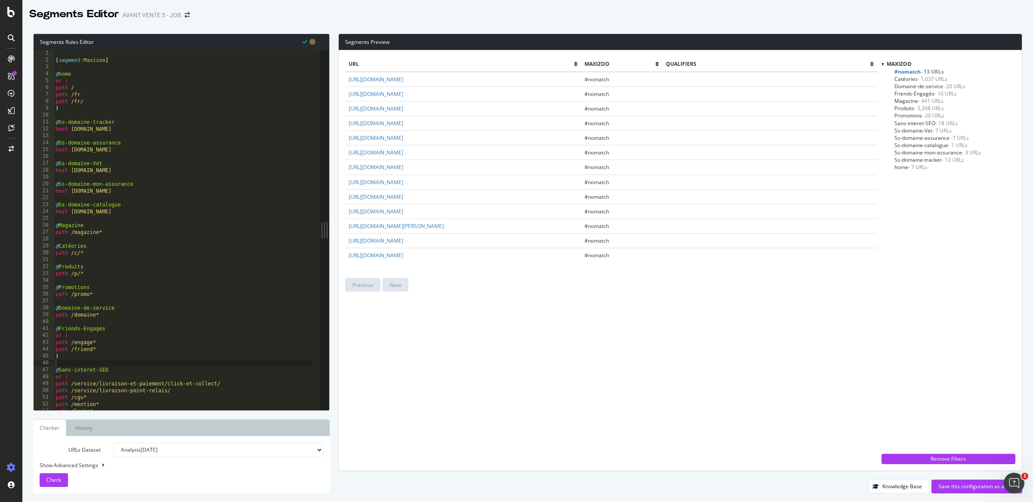
scroll to position [0, 0]
type textarea "@Magazine"
click at [93, 225] on div "[ segment : Maxizoo ] @ home or ( path / path /fr path /fr/ ) @ Ss-domaine-trac…" at bounding box center [183, 237] width 258 height 374
type textarea "or ("
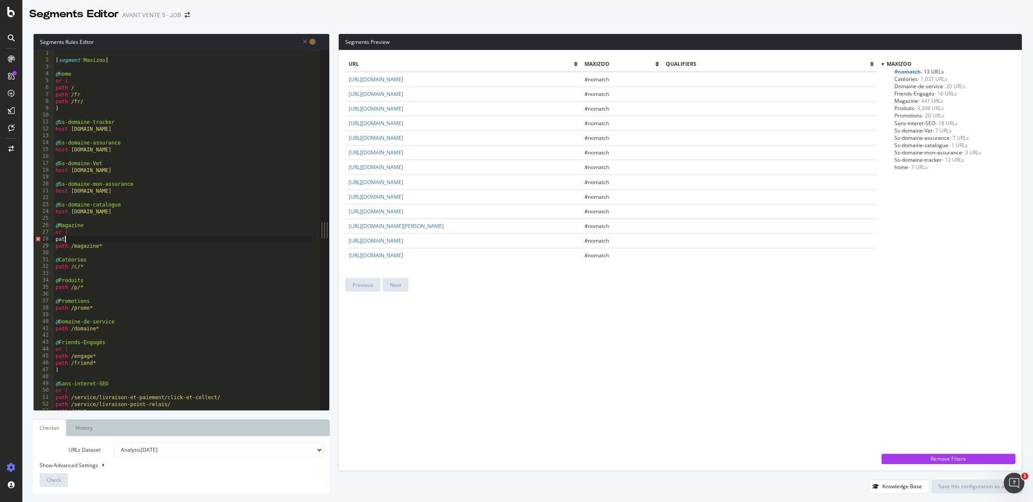
type textarea "p"
type textarea "o"
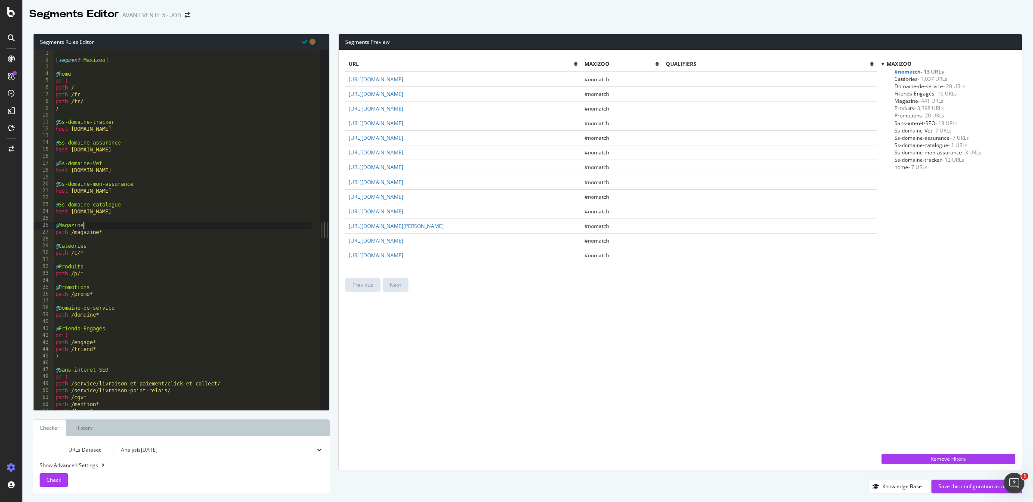
click at [98, 234] on div "[ segment : Maxizoo ] @ home or ( path / path /fr path /fr/ ) @ Ss-domaine-trac…" at bounding box center [183, 237] width 258 height 374
click at [61, 484] on button "Check" at bounding box center [54, 480] width 28 height 14
click at [332, 38] on div "Segments Preview url Maxizoo qualifiers https://www.maxizoo.fr/newsletter/ #nom…" at bounding box center [676, 264] width 692 height 460
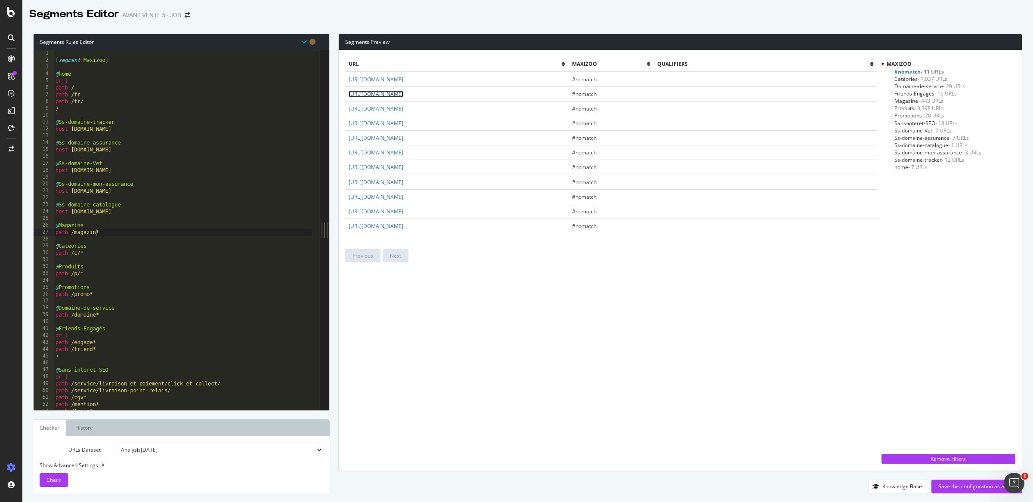
click at [403, 93] on link "https://www.maxizoo.fr/product/recall/" at bounding box center [376, 93] width 55 height 7
click at [403, 94] on link "https://www.maxizoo.fr/product/recall/" at bounding box center [376, 93] width 55 height 7
click at [403, 154] on link "https://www.maxizoo.fr/together-for-pets/campaigns" at bounding box center [376, 152] width 55 height 7
click at [403, 164] on link "https://www.maxizoo.fr/littlefriends/" at bounding box center [376, 167] width 55 height 7
click at [403, 182] on link "https://www.maxizoo.fr/my-pet-and-me/" at bounding box center [376, 182] width 55 height 7
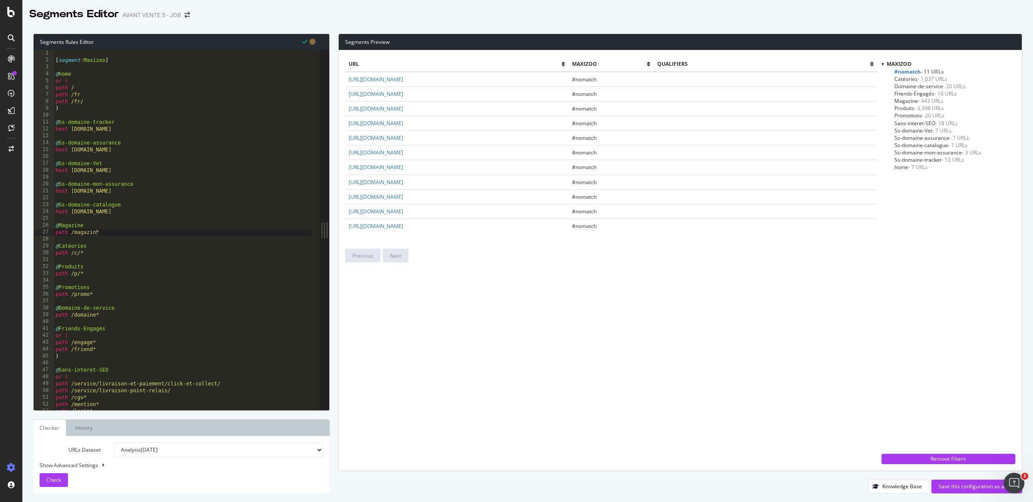
click at [404, 189] on td "https://www.maxizoo.fr/conditions/bazaarvoice/" at bounding box center [456, 196] width 223 height 15
click at [403, 195] on link "https://www.maxizoo.fr/conditions/bazaarvoice/" at bounding box center [376, 196] width 55 height 7
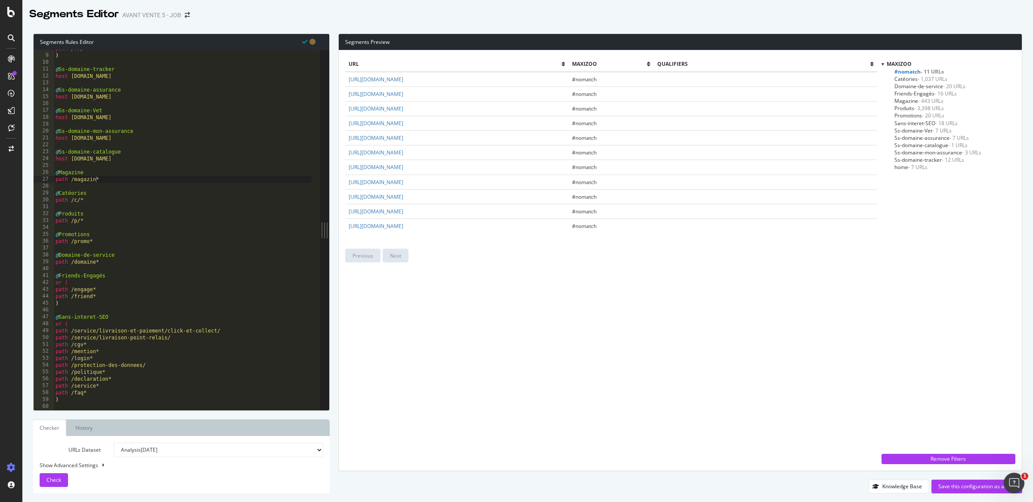
type textarea "path /faq*"
click at [115, 392] on div "path /fr/ ) @ Ss-domaine-tracker host tracker.maxizoo.fr @ Ss-domaine-assurance…" at bounding box center [183, 232] width 258 height 374
click at [83, 400] on div "path /fr/ ) @ Ss-domaine-tracker host tracker.maxizoo.fr @ Ss-domaine-assurance…" at bounding box center [183, 232] width 258 height 374
click at [89, 399] on div "path /fr/ ) @ Ss-domaine-tracker host tracker.maxizoo.fr @ Ss-domaine-assurance…" at bounding box center [183, 232] width 258 height 374
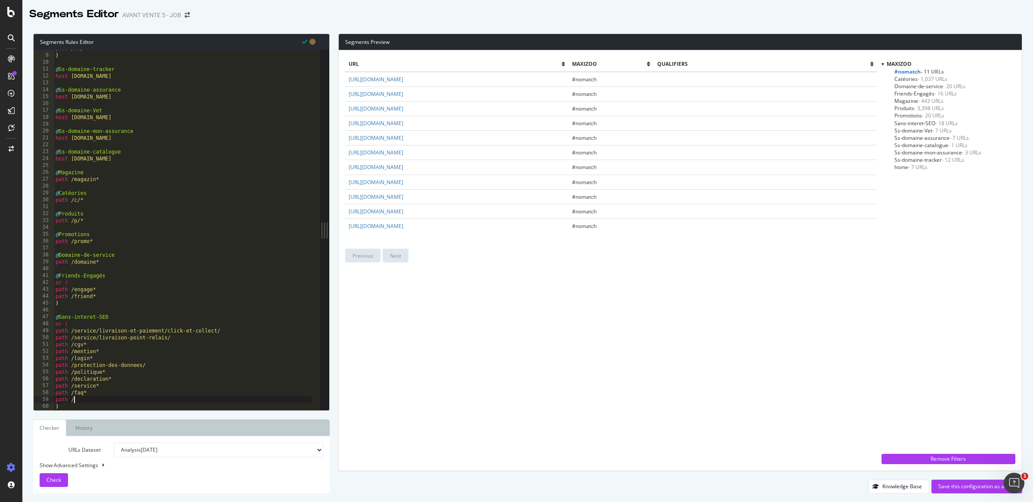
click at [90, 400] on div "path /fr/ ) @ Ss-domaine-tracker host tracker.maxizoo.fr @ Ss-domaine-assurance…" at bounding box center [183, 232] width 258 height 374
click at [91, 401] on div "path /fr/ ) @ Ss-domaine-tracker host tracker.maxizoo.fr @ Ss-domaine-assurance…" at bounding box center [183, 232] width 258 height 374
click at [77, 399] on div ") @ Ss-domaine-tracker host tracker.maxizoo.fr @ Ss-domaine-assurance host assu…" at bounding box center [183, 236] width 258 height 374
click at [77, 404] on div ") @ Ss-domaine-tracker host tracker.maxizoo.fr @ Ss-domaine-assurance host assu…" at bounding box center [183, 236] width 258 height 374
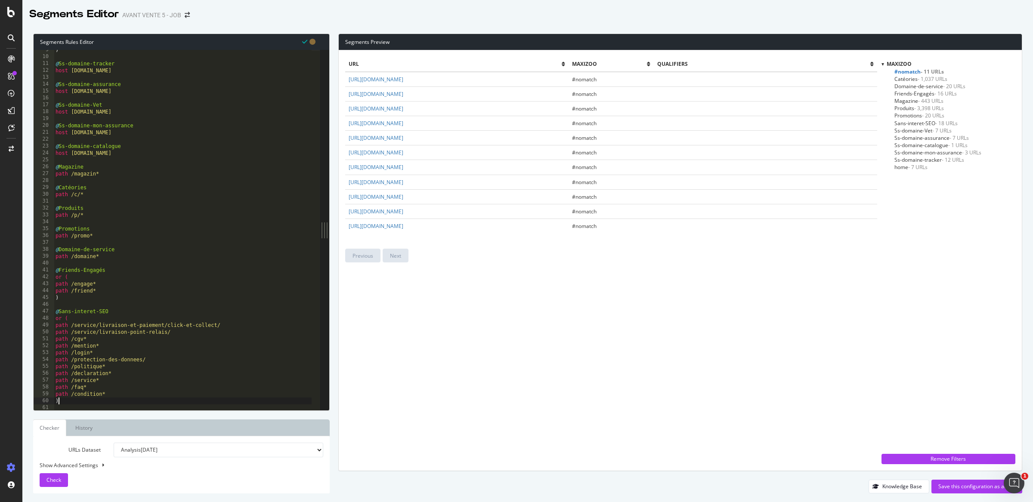
scroll to position [59, 0]
type textarea ")"
click at [66, 482] on button "Check" at bounding box center [54, 480] width 28 height 14
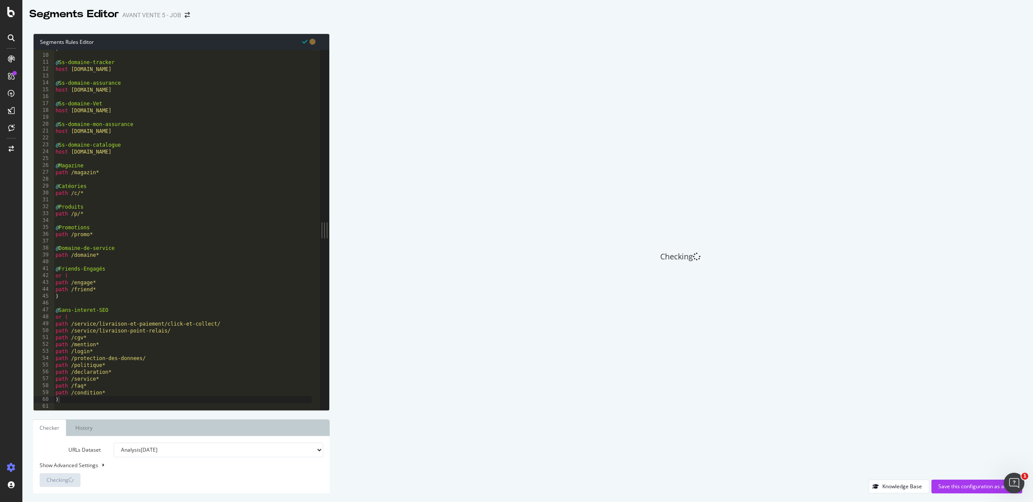
click at [92, 405] on div ") @ Ss-domaine-tracker host tracker.maxizoo.fr @ Ss-domaine-assurance host assu…" at bounding box center [183, 232] width 258 height 374
click at [109, 401] on div ") @ Ss-domaine-tracker host tracker.maxizoo.fr @ Ss-domaine-assurance host assu…" at bounding box center [183, 232] width 258 height 374
type textarea ")"
click at [109, 405] on div ") @ Ss-domaine-tracker host tracker.maxizoo.fr @ Ss-domaine-assurance host assu…" at bounding box center [183, 232] width 258 height 374
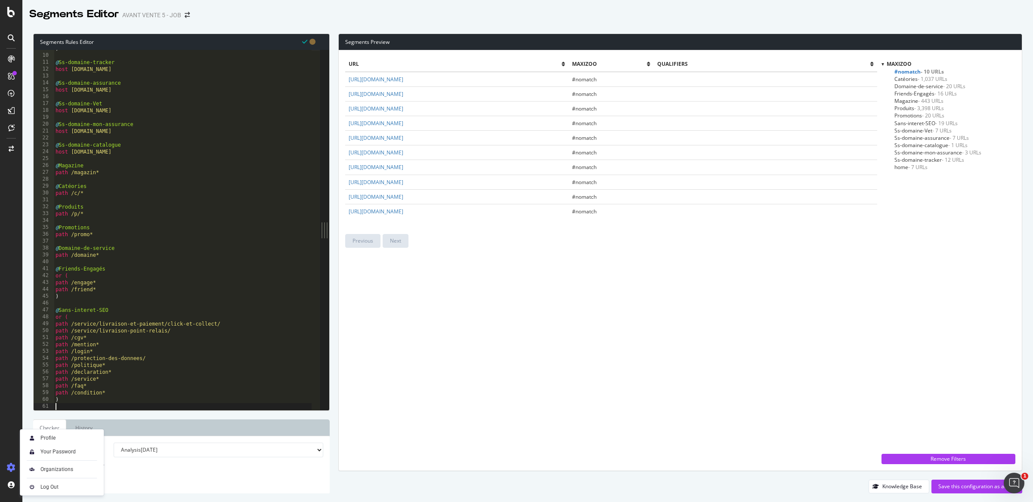
click at [104, 399] on div ") @ Ss-domaine-tracker host tracker.maxizoo.fr @ Ss-domaine-assurance host assu…" at bounding box center [183, 232] width 258 height 374
click at [426, 389] on div "url Maxizoo qualifiers https://www.maxizoo.fr/newsletter/ #nomatch https://www.…" at bounding box center [611, 261] width 532 height 408
click at [560, 372] on div "url Maxizoo qualifiers https://www.maxizoo.fr/newsletter/ #nomatch https://www.…" at bounding box center [611, 261] width 532 height 408
click at [427, 277] on div "url Maxizoo qualifiers https://www.maxizoo.fr/newsletter/ #nomatch https://www.…" at bounding box center [611, 261] width 532 height 408
click at [368, 287] on div "url Maxizoo qualifiers https://www.maxizoo.fr/newsletter/ #nomatch https://www.…" at bounding box center [611, 261] width 532 height 408
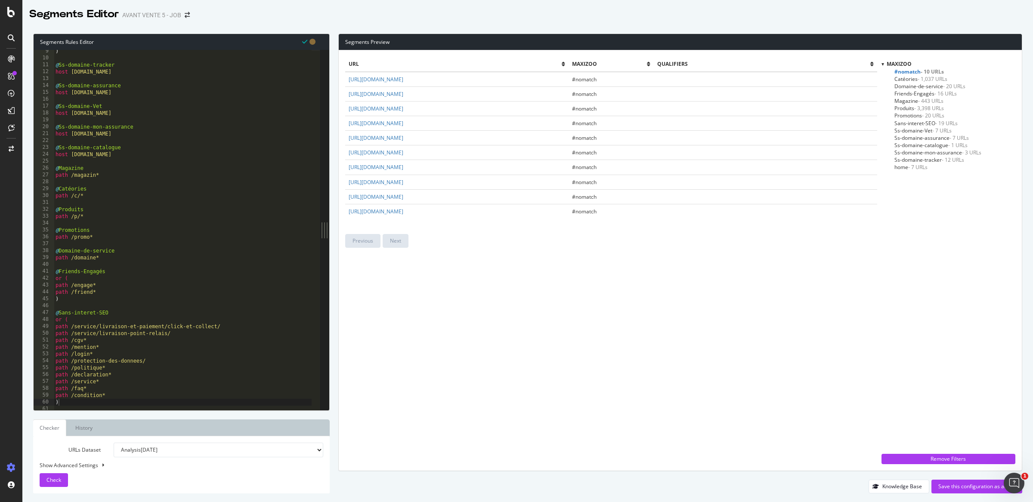
scroll to position [57, 0]
click at [405, 281] on div "url Maxizoo qualifiers https://www.maxizoo.fr/newsletter/ #nomatch https://www.…" at bounding box center [611, 261] width 532 height 408
click at [403, 213] on link "https://www.maxizoo.fr/app/faq/" at bounding box center [376, 211] width 55 height 7
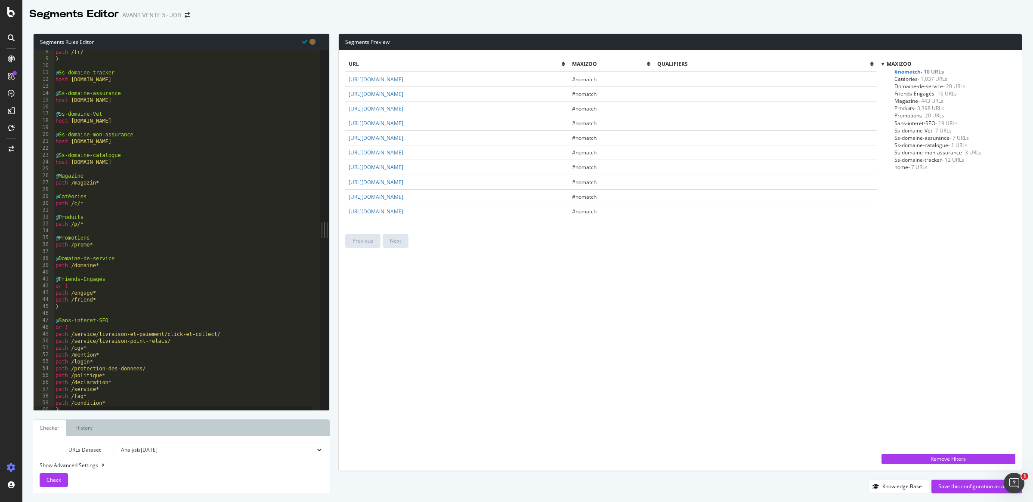
click at [901, 103] on span "Magazine - 443 URLs" at bounding box center [918, 100] width 49 height 7
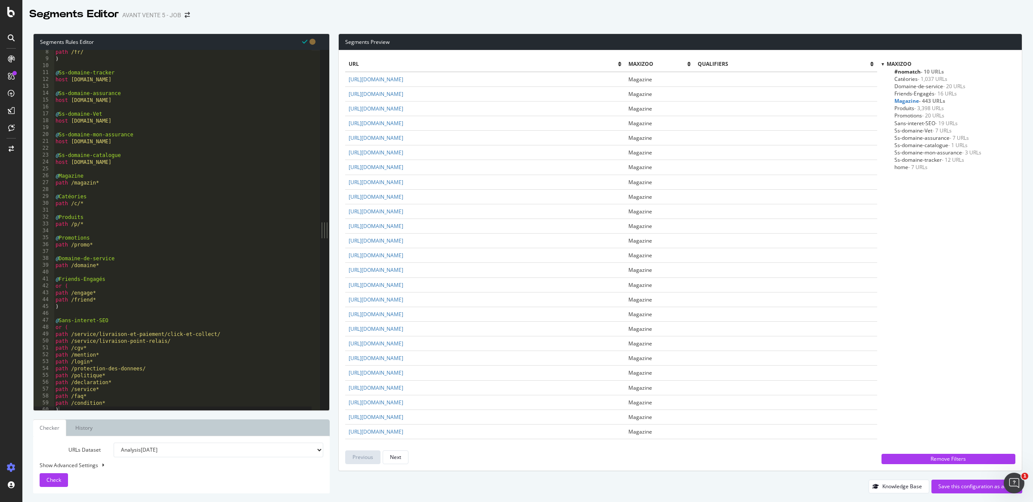
type textarea "@Magazine"
click at [96, 174] on div "path /fr/ ) @ Ss-domaine-tracker host tracker.maxizoo.fr @ Ss-domaine-assurance…" at bounding box center [183, 236] width 258 height 374
click at [113, 190] on div "path /fr/ ) @ Ss-domaine-tracker host tracker.maxizoo.fr @ Ss-domaine-assurance…" at bounding box center [183, 236] width 258 height 374
click at [96, 176] on div "path /fr/ ) @ Ss-domaine-tracker host tracker.maxizoo.fr @ Ss-domaine-assurance…" at bounding box center [183, 236] width 258 height 374
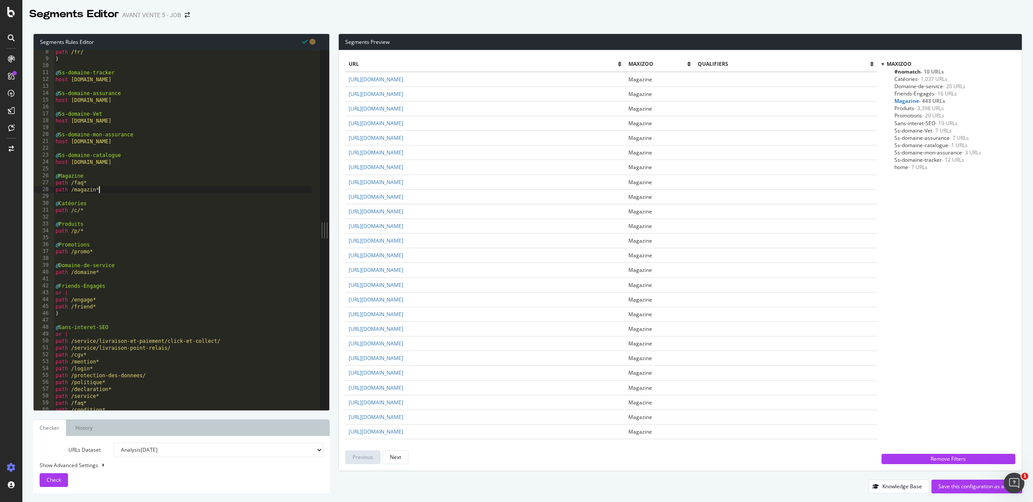
type textarea "@Magazine"
type textarea "or ("
click at [113, 197] on div "path /fr/ ) @ Ss-domaine-tracker host tracker.maxizoo.fr @ Ss-domaine-assurance…" at bounding box center [183, 236] width 258 height 374
type textarea "path /magazin*"
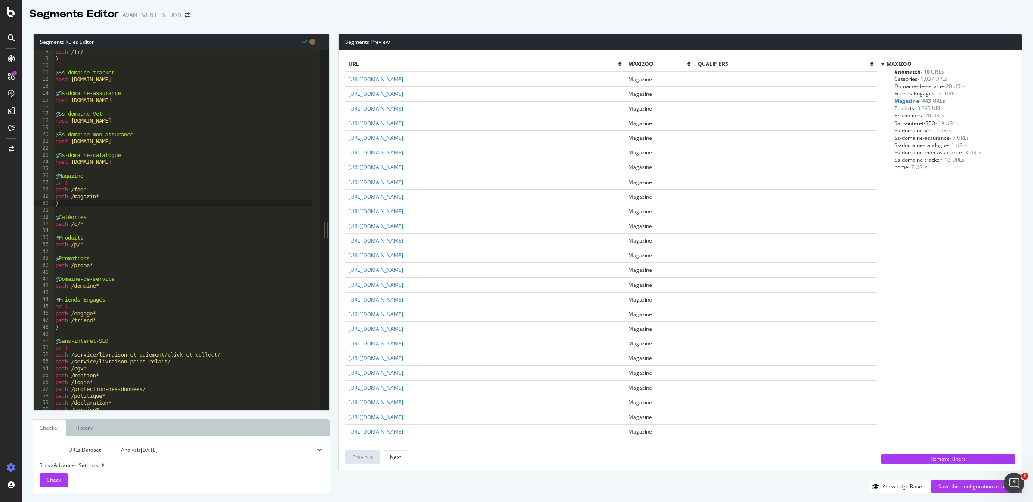
click at [931, 74] on span "- 10 URLs" at bounding box center [932, 71] width 23 height 7
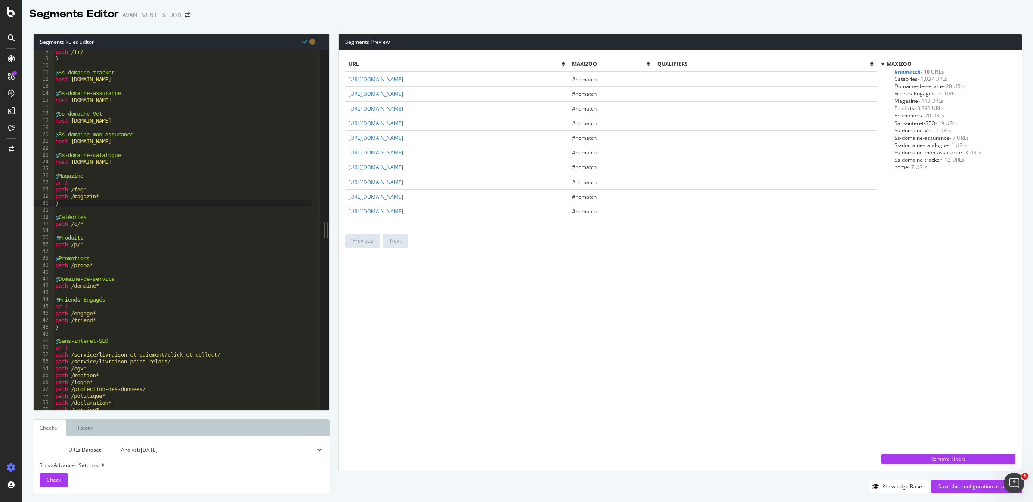
click at [72, 190] on div "path /fr/ ) @ Ss-domaine-tracker host tracker.maxizoo.fr @ Ss-domaine-assurance…" at bounding box center [183, 236] width 258 height 374
click at [76, 190] on div "path /fr/ ) @ Ss-domaine-tracker host tracker.maxizoo.fr @ Ss-domaine-assurance…" at bounding box center [183, 236] width 258 height 374
click at [403, 139] on link "https://www.maxizoo.fr/salon/" at bounding box center [376, 137] width 55 height 7
click at [388, 313] on div "url Maxizoo qualifiers https://www.maxizoo.fr/newsletter/ #nomatch https://www.…" at bounding box center [611, 261] width 532 height 408
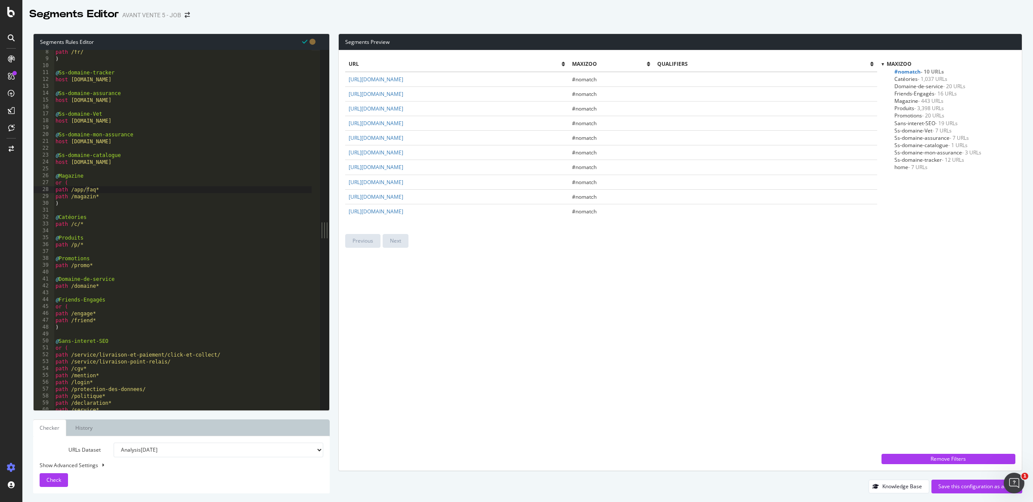
scroll to position [44, 0]
type textarea "path /c/*"
drag, startPoint x: 305, startPoint y: 227, endPoint x: 350, endPoint y: 227, distance: 45.2
click at [350, 227] on div "Segments Rules Editor path /c/* 7 8 9 10 11 12 13 14 15 16 17 18 19 20 21 22 23…" at bounding box center [527, 263] width 1011 height 477
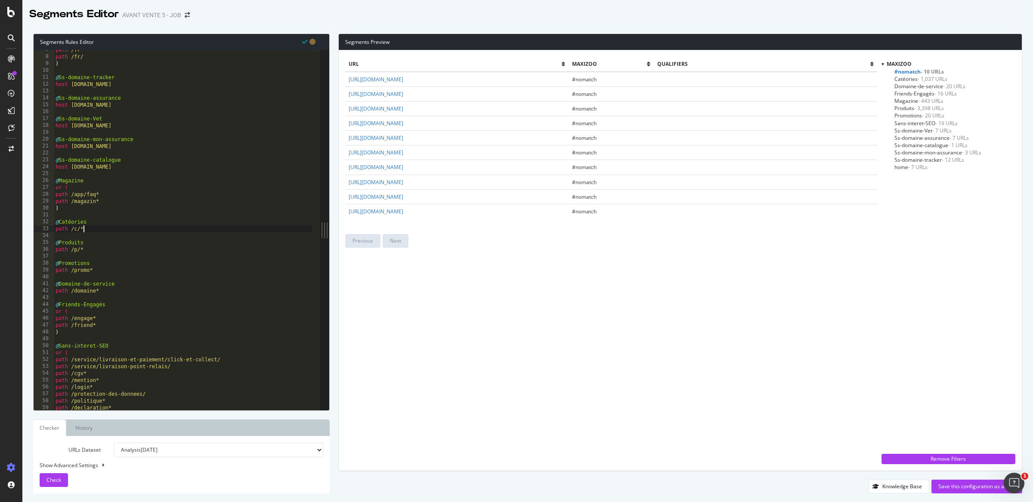
click at [107, 232] on div "path /fr path /fr/ ) @ Ss-domaine-tracker host tracker.maxizoo.fr @ Ss-domaine-…" at bounding box center [183, 233] width 258 height 374
click at [110, 235] on div "path /fr path /fr/ ) @ Ss-domaine-tracker host tracker.maxizoo.fr @ Ss-domaine-…" at bounding box center [183, 233] width 258 height 374
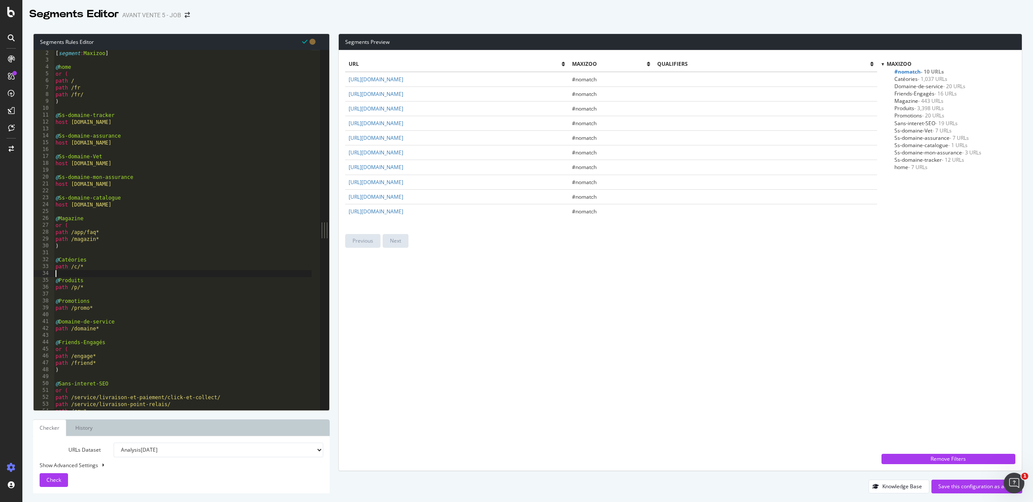
scroll to position [7, 0]
click at [439, 279] on div "url Maxizoo qualifiers https://www.maxizoo.fr/newsletter/ #nomatch https://www.…" at bounding box center [611, 261] width 532 height 408
click at [403, 95] on link "https://www.maxizoo.fr/product/recall/" at bounding box center [376, 93] width 55 height 7
drag, startPoint x: 459, startPoint y: 93, endPoint x: 408, endPoint y: 96, distance: 50.9
click at [408, 96] on td "https://www.maxizoo.fr/product/recall/" at bounding box center [456, 94] width 223 height 15
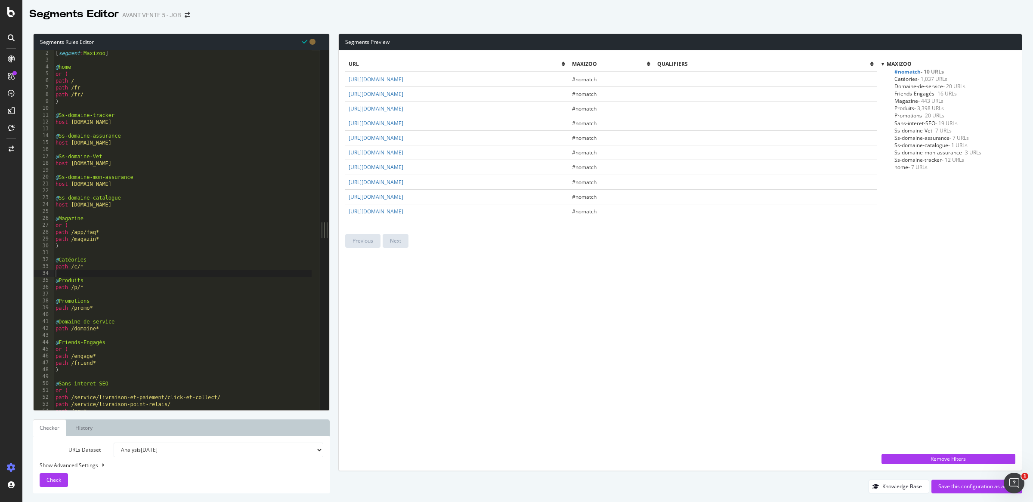
copy link "product/recall/"
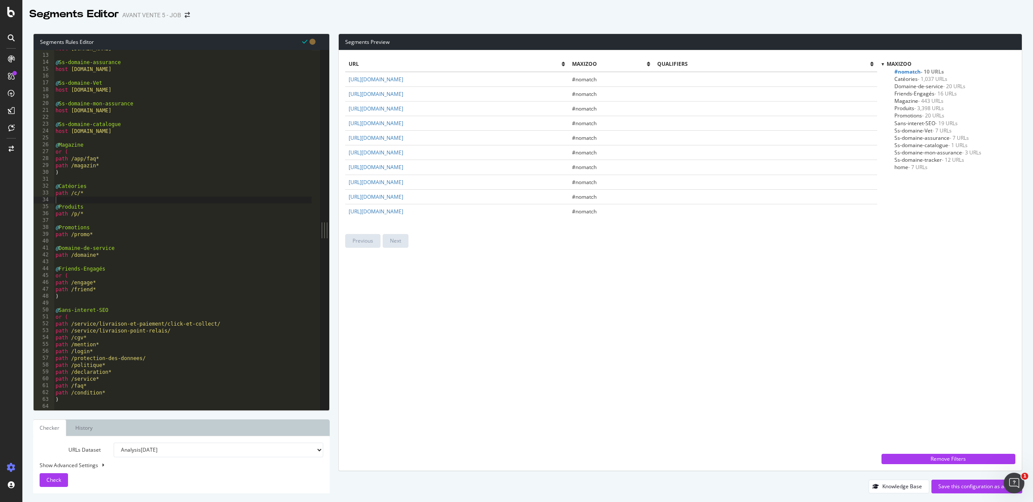
type textarea "path /condition*"
click at [125, 392] on div "host tracker.maxizoo.fr @ Ss-domaine-assurance host assurance.maxizoo.fr @ Ss-d…" at bounding box center [183, 232] width 258 height 374
paste textarea "product/recall/"
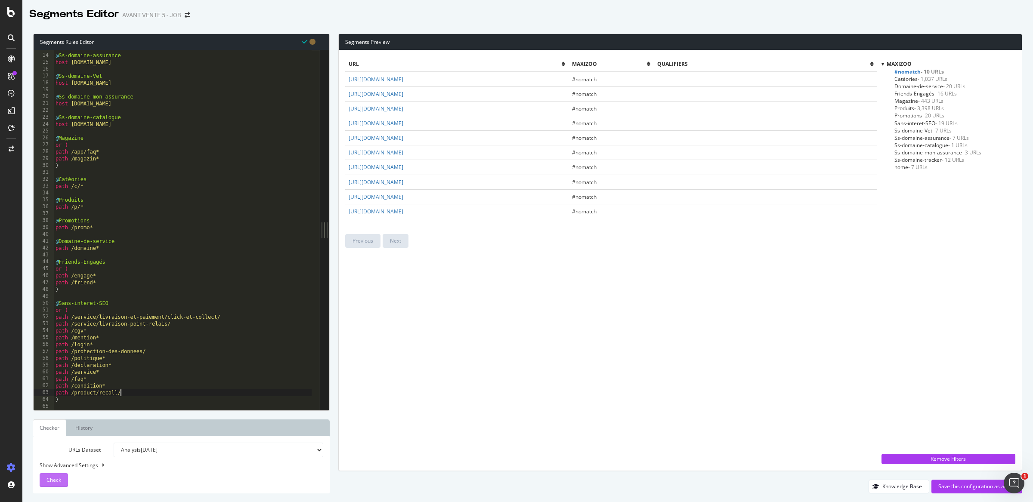
type textarea "path /product/recall/"
click at [51, 481] on span "Check" at bounding box center [53, 479] width 15 height 7
click at [113, 406] on div "@ Ss-domaine-assurance host assurance.maxizoo.fr @ Ss-domaine-Vet host vet.maxi…" at bounding box center [183, 232] width 258 height 374
click at [403, 179] on link "https://www.maxizoo.fr/testez-select-gold/" at bounding box center [376, 182] width 55 height 7
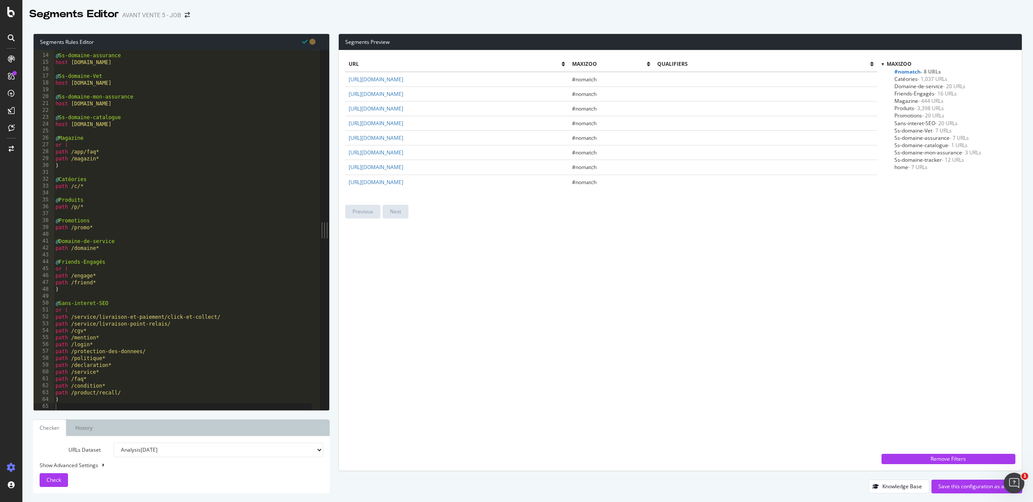
type textarea "path /product/recall/"
click at [127, 394] on div "@ Ss-domaine-assurance host assurance.maxizoo.fr @ Ss-domaine-Vet host vet.maxi…" at bounding box center [183, 232] width 258 height 374
paste textarea "testez-select-gold/"
type textarea "path /testez-select-gold/"
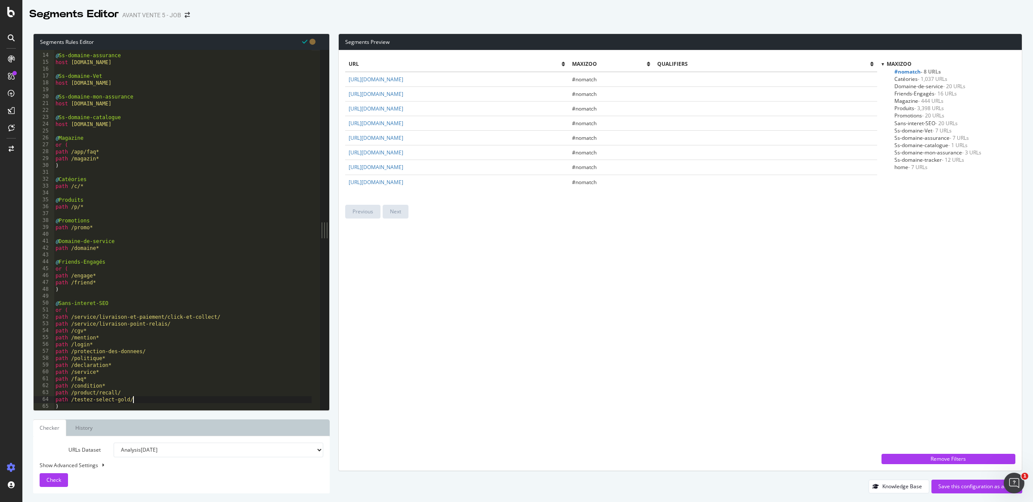
click at [71, 474] on div "URLs Dataset Analysis 2025 Sep. 26th Analysis 2025 Sep. 24th #2 Analysis 2025 S…" at bounding box center [182, 465] width 284 height 44
click at [64, 481] on button "Check" at bounding box center [54, 480] width 28 height 14
click at [403, 168] on link "https://www.maxizoo.fr/my-pet-and-me/" at bounding box center [376, 167] width 55 height 7
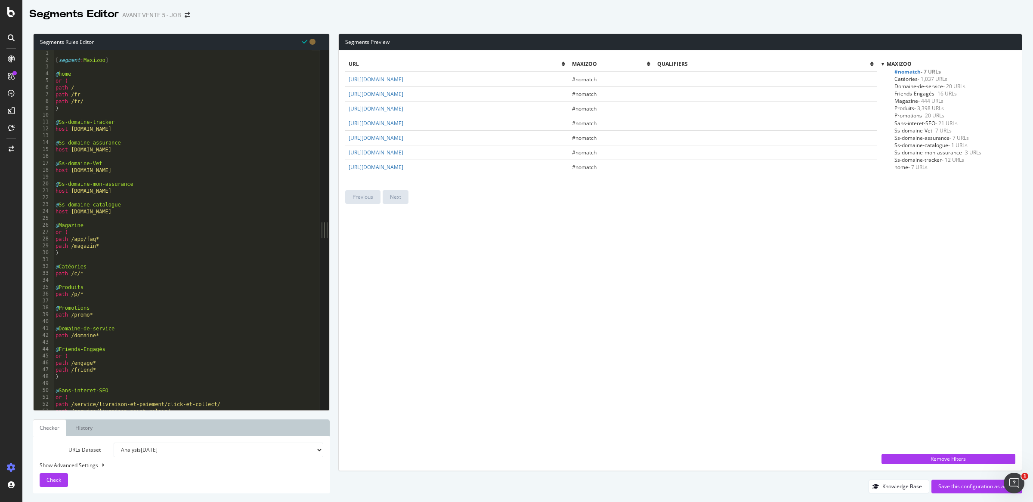
click at [414, 275] on div "url Maxizoo qualifiers https://www.maxizoo.fr/newsletter/ #nomatch https://www.…" at bounding box center [611, 261] width 532 height 408
click at [429, 147] on td "https://www.maxizoo.fr/littlefriends/" at bounding box center [456, 152] width 223 height 15
click at [403, 152] on link "https://www.maxizoo.fr/littlefriends/" at bounding box center [376, 152] width 55 height 7
click at [403, 139] on link "https://www.maxizoo.fr/together-for-pets/campaigns" at bounding box center [376, 137] width 55 height 7
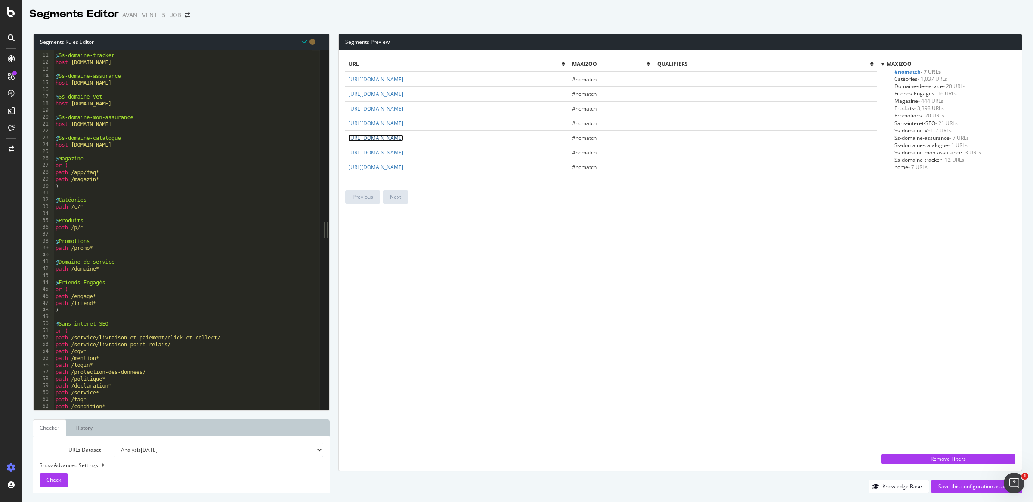
scroll to position [94, 0]
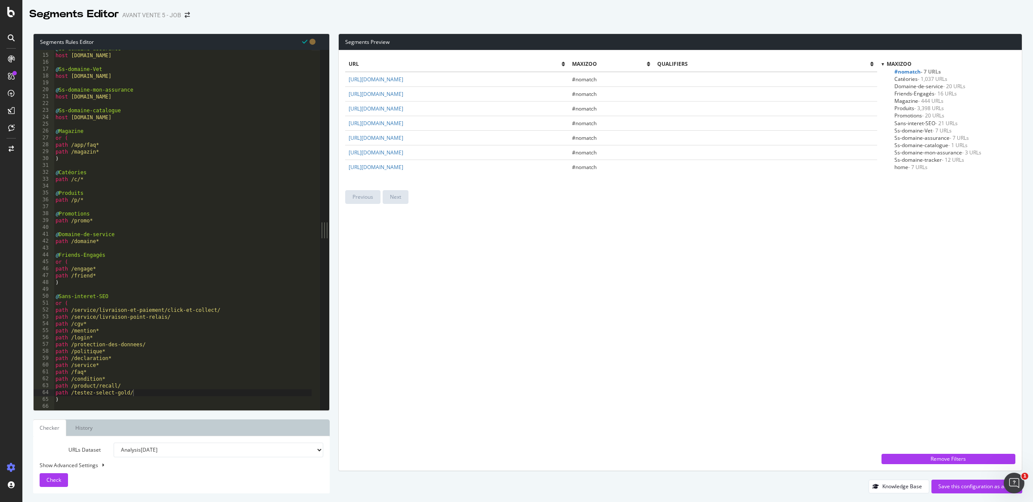
click at [157, 395] on div "@ Ss-domaine-assurance host assurance.maxizoo.fr @ Ss-domaine-Vet host vet.maxi…" at bounding box center [183, 232] width 258 height 374
paste textarea "together-for-pets/campaigns/"
drag, startPoint x: 59, startPoint y: 479, endPoint x: 59, endPoint y: 474, distance: 4.8
click at [59, 479] on span "Check" at bounding box center [53, 479] width 15 height 7
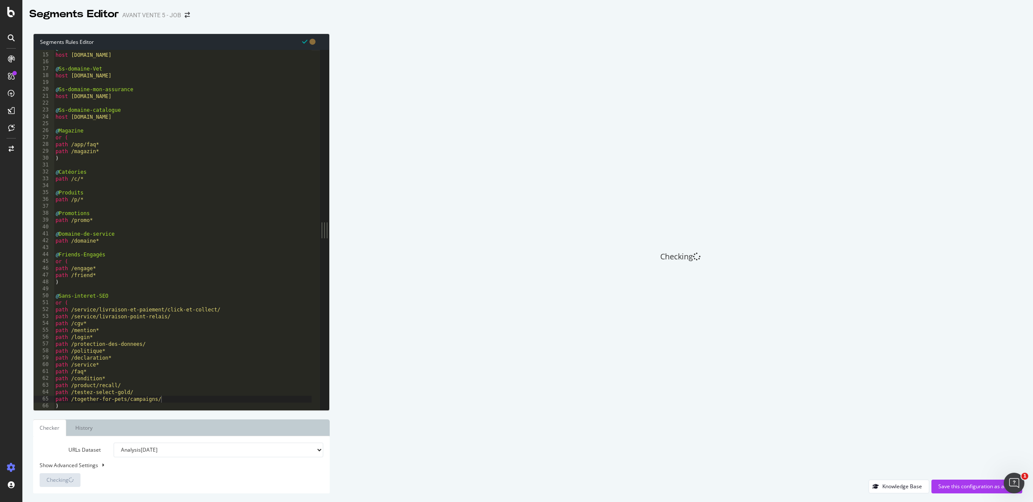
scroll to position [101, 0]
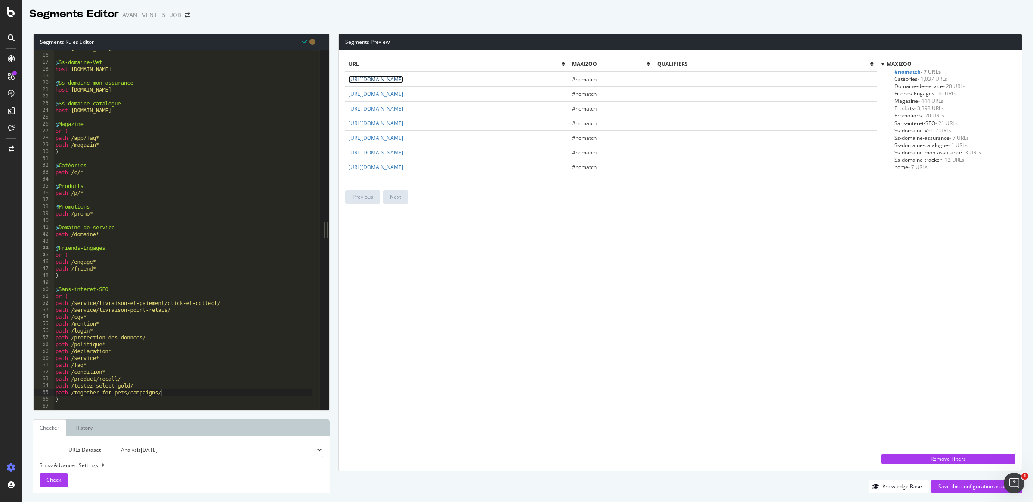
click at [403, 76] on link "https://www.maxizoo.fr/newsletter/" at bounding box center [376, 79] width 55 height 7
click at [403, 96] on link "https://www.maxizoo.fr/app/" at bounding box center [376, 93] width 55 height 7
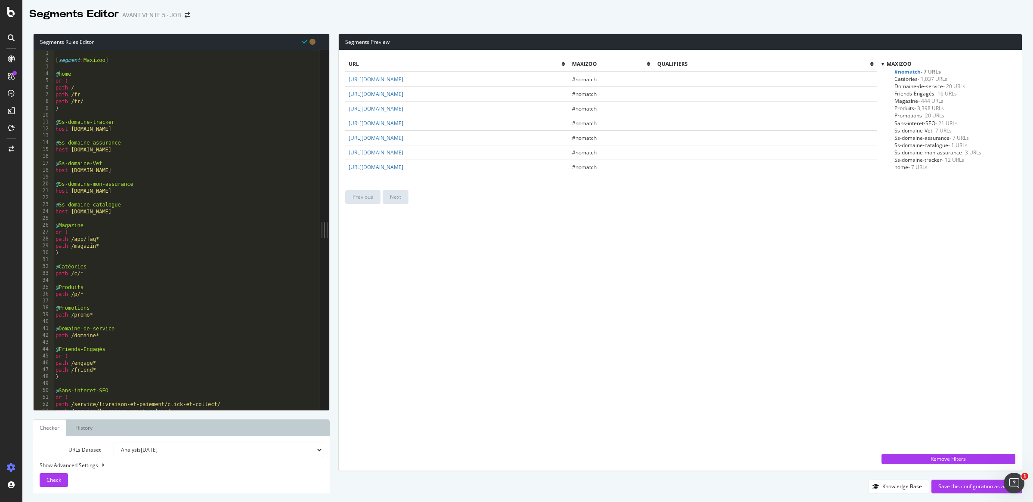
click at [435, 94] on td "https://www.maxizoo.fr/app/" at bounding box center [456, 94] width 223 height 15
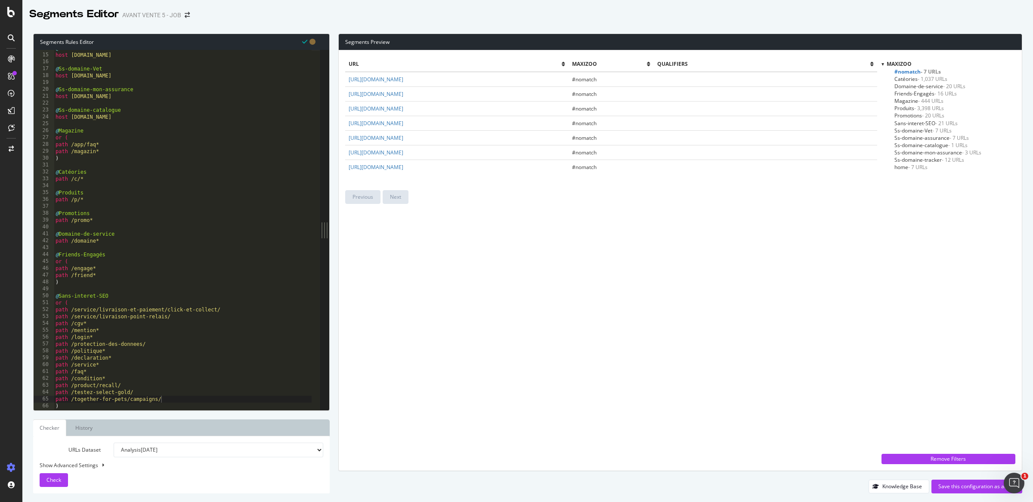
scroll to position [95, 0]
type textarea "or ("
click at [92, 139] on div "@ Ss-domaine-assurance host assurance.maxizoo.fr @ Ss-domaine-Vet host vet.maxi…" at bounding box center [183, 232] width 258 height 374
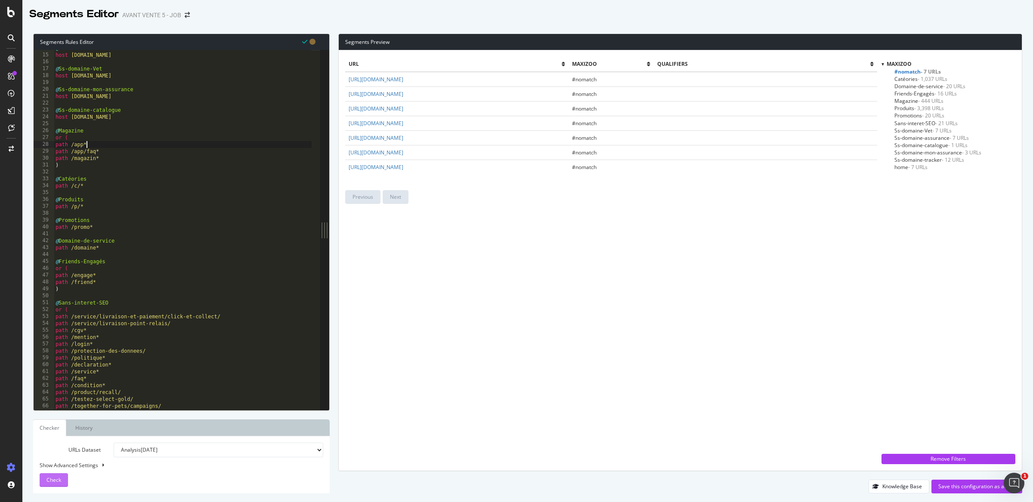
click at [62, 482] on button "Check" at bounding box center [54, 480] width 28 height 14
click at [403, 108] on link "https://www.maxizoo.fr/salon/" at bounding box center [376, 108] width 55 height 7
click at [403, 78] on link "https://www.maxizoo.fr/newsletter/" at bounding box center [376, 79] width 55 height 7
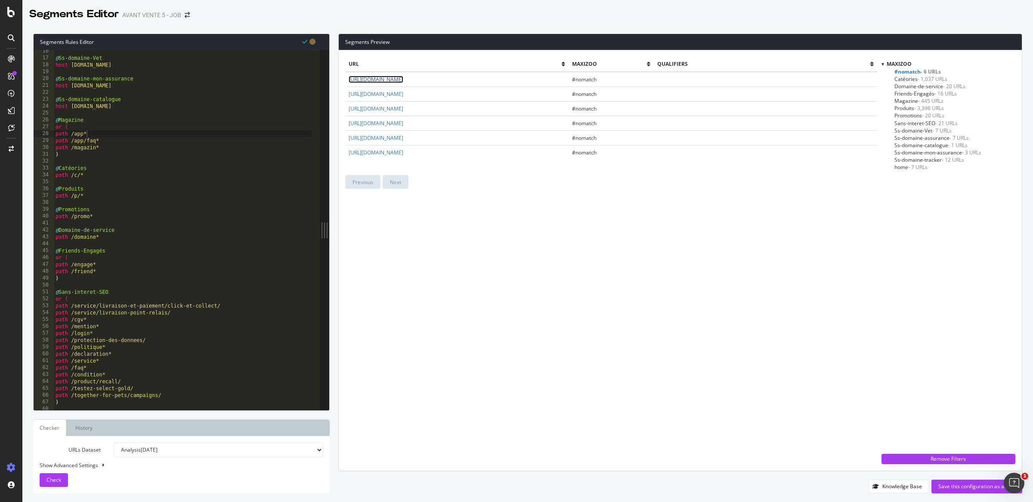
scroll to position [0, 0]
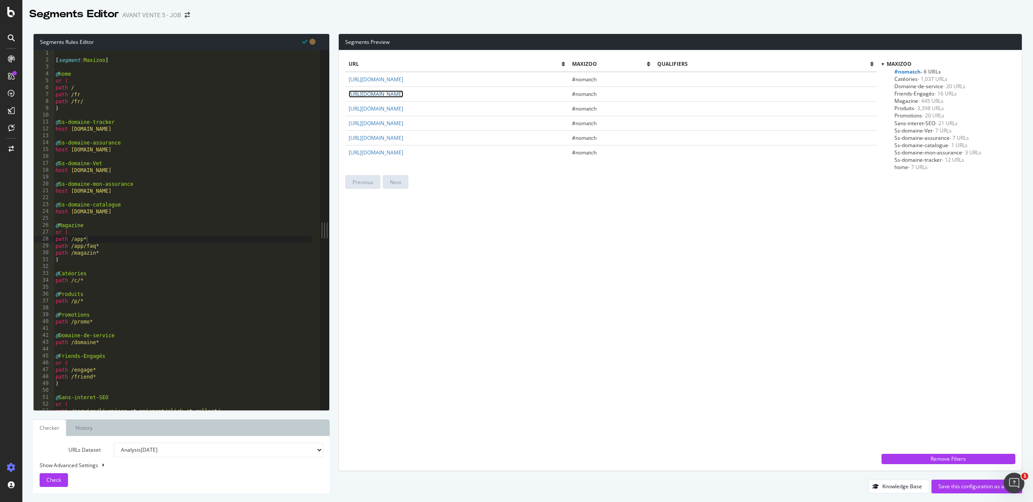
click at [403, 93] on link "https://www.maxizoo.fr/storefinder/" at bounding box center [376, 93] width 55 height 7
click at [387, 111] on link "https://www.maxizoo.fr/salon/" at bounding box center [376, 108] width 55 height 7
click at [403, 121] on link "https://www.maxizoo.fr/together-for-pets/campaigns" at bounding box center [376, 123] width 55 height 7
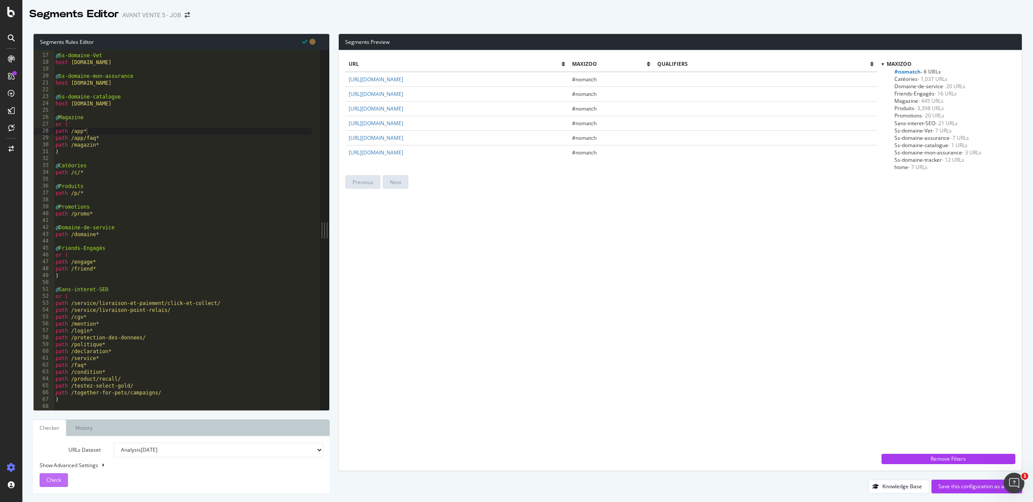
click at [62, 473] on button "Check" at bounding box center [54, 480] width 28 height 14
click at [396, 229] on div "url Maxizoo qualifiers https://www.maxizoo.fr/newsletter/ #nomatch https://www.…" at bounding box center [611, 261] width 532 height 408
click at [430, 167] on div "url Maxizoo qualifiers https://www.maxizoo.fr/newsletter/ #nomatch https://www.…" at bounding box center [611, 112] width 532 height 111
click at [196, 402] on div "@ Ss-domaine-Vet host vet.maxizoo.fr @ Ss-domaine-mon-assurance host mon.assura…" at bounding box center [183, 233] width 258 height 374
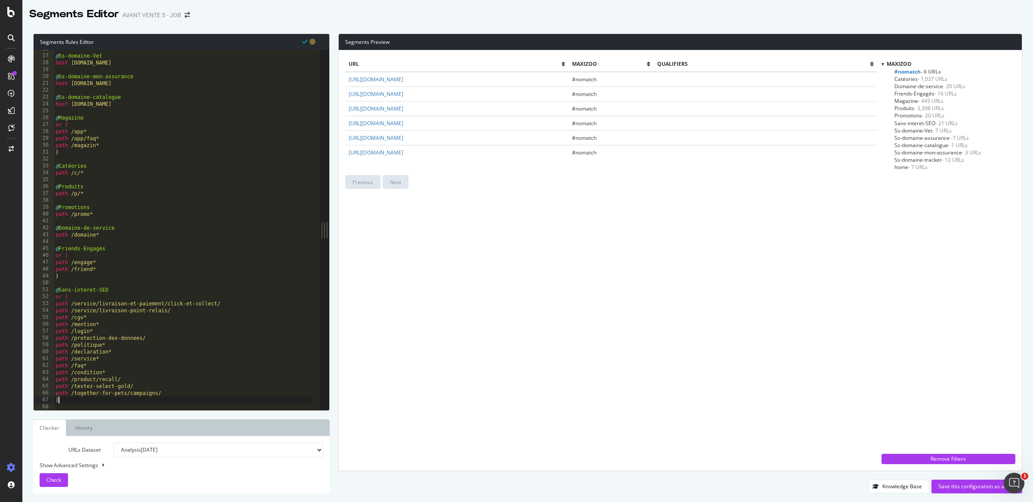
click at [403, 214] on div "url Maxizoo qualifiers https://www.maxizoo.fr/newsletter/ #nomatch https://www.…" at bounding box center [611, 261] width 532 height 408
click at [403, 125] on link "https://www.maxizoo.fr/together-for-pets/campaigns" at bounding box center [376, 123] width 55 height 7
drag, startPoint x: 166, startPoint y: 394, endPoint x: 128, endPoint y: 396, distance: 38.0
click at [128, 396] on div "@ Ss-domaine-Vet host vet.maxizoo.fr @ Ss-domaine-mon-assurance host mon.assura…" at bounding box center [183, 233] width 258 height 374
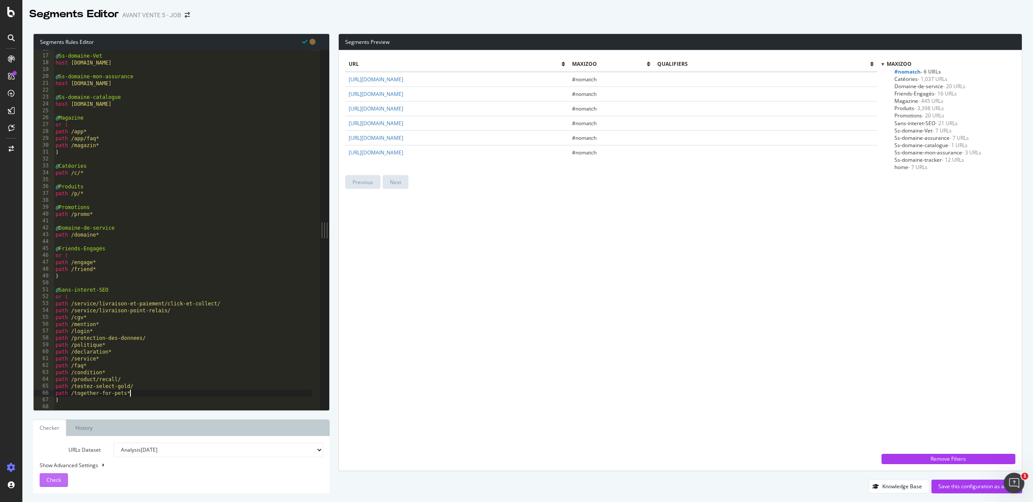
type textarea "path /together-for-pets*"
click at [64, 479] on button "Check" at bounding box center [54, 480] width 28 height 14
click at [403, 136] on link "https://www.maxizoo.fr/my-pet-and-me/" at bounding box center [376, 137] width 55 height 7
click at [449, 259] on div "url Maxizoo qualifiers https://www.maxizoo.fr/newsletter/ #nomatch https://www.…" at bounding box center [611, 261] width 532 height 408
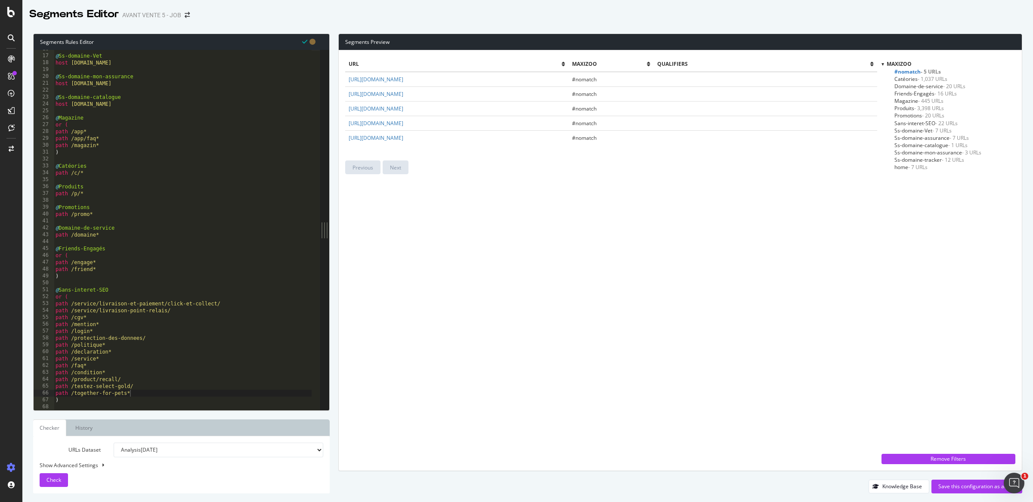
click at [400, 234] on div "url Maxizoo qualifiers https://www.maxizoo.fr/newsletter/ #nomatch https://www.…" at bounding box center [611, 261] width 532 height 408
click at [420, 354] on div "url Maxizoo qualifiers https://www.maxizoo.fr/newsletter/ #nomatch https://www.…" at bounding box center [611, 261] width 532 height 408
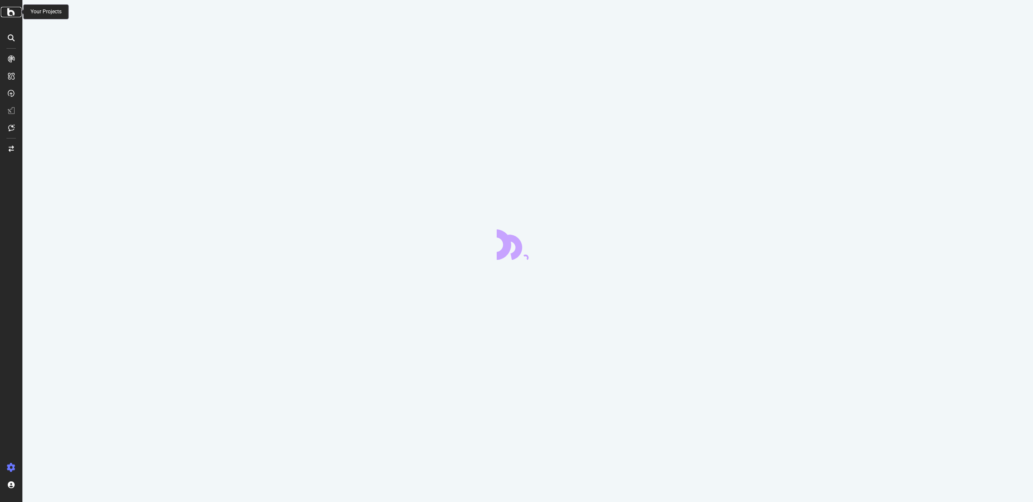
click at [14, 16] on icon at bounding box center [11, 12] width 8 height 10
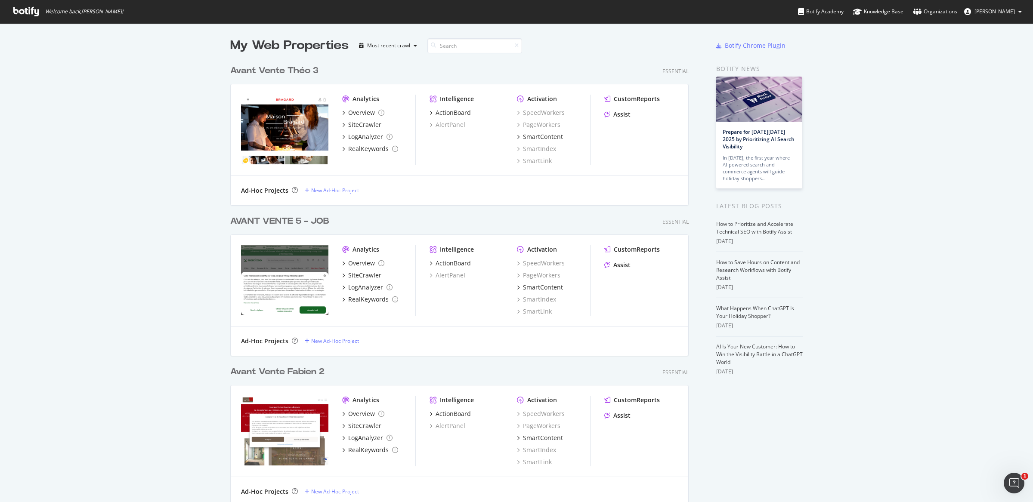
click at [286, 70] on div "Avant Vente Théo 3" at bounding box center [274, 71] width 88 height 12
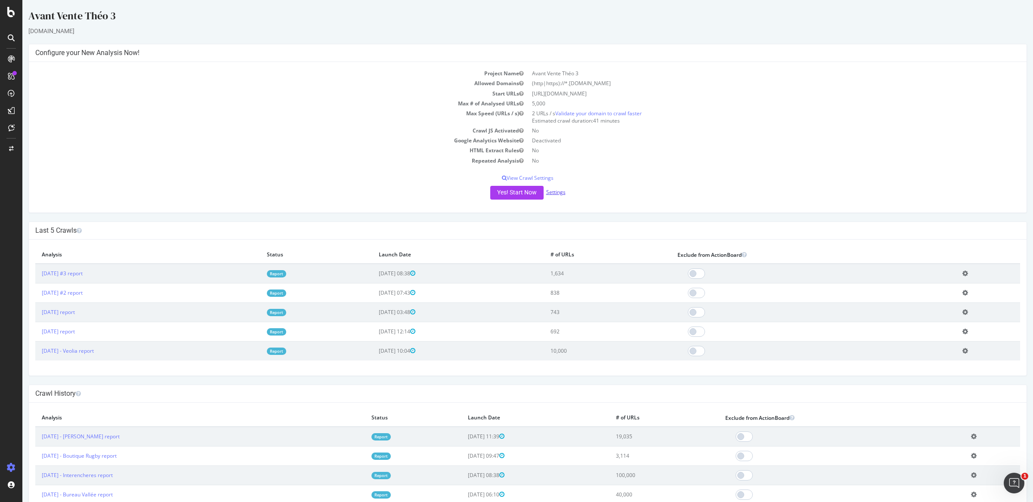
click at [550, 193] on link "Settings" at bounding box center [555, 192] width 19 height 7
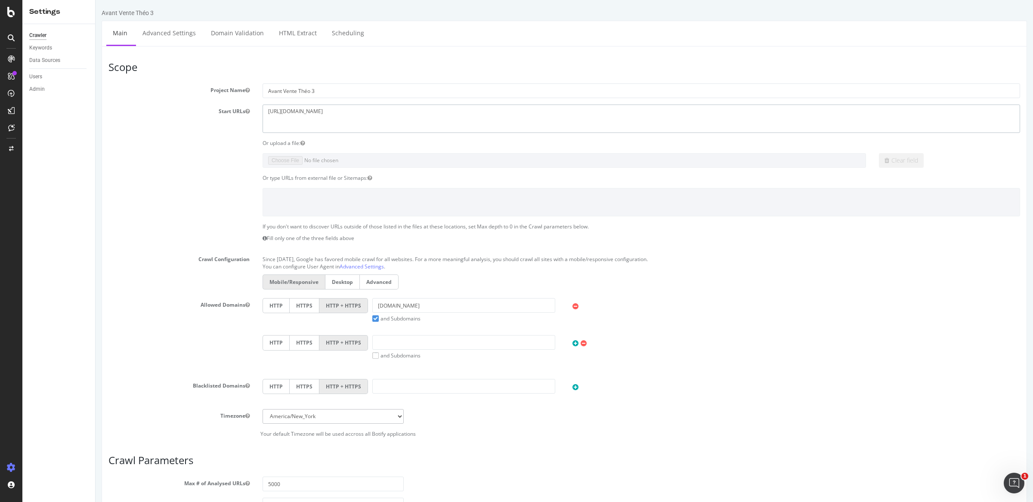
drag, startPoint x: 350, startPoint y: 123, endPoint x: 141, endPoint y: 62, distance: 218.3
click at [141, 62] on article "Scope Project Name Avant Vente Théo 3 Start URLs https://www.bragard.ch/ Or upl…" at bounding box center [564, 250] width 912 height 376
paste textarea "[DOMAIN_NAME]"
type textarea "[URL][DOMAIN_NAME]"
drag, startPoint x: 406, startPoint y: 304, endPoint x: 312, endPoint y: 301, distance: 93.9
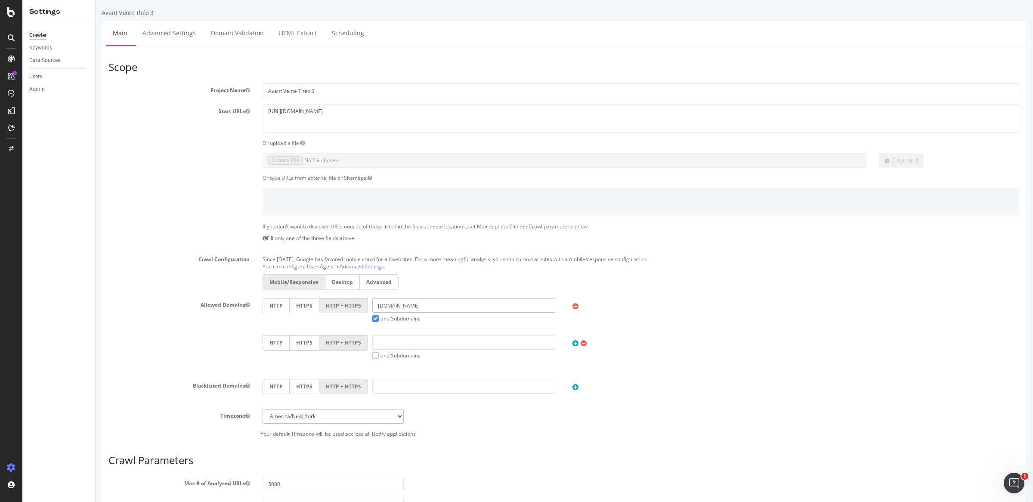
click at [312, 301] on div "HTTP HTTPS HTTP + HTTPS bragard.ch and Subdomains User Agent: Mobile Desktop Th…" at bounding box center [641, 310] width 766 height 24
paste input "[URL][DOMAIN_NAME]"
drag, startPoint x: 407, startPoint y: 306, endPoint x: 310, endPoint y: 309, distance: 96.5
click at [310, 309] on div "HTTP HTTPS HTTP + HTTPS [URL][DOMAIN_NAME] and Subdomains User Agent: Mobile De…" at bounding box center [641, 310] width 766 height 24
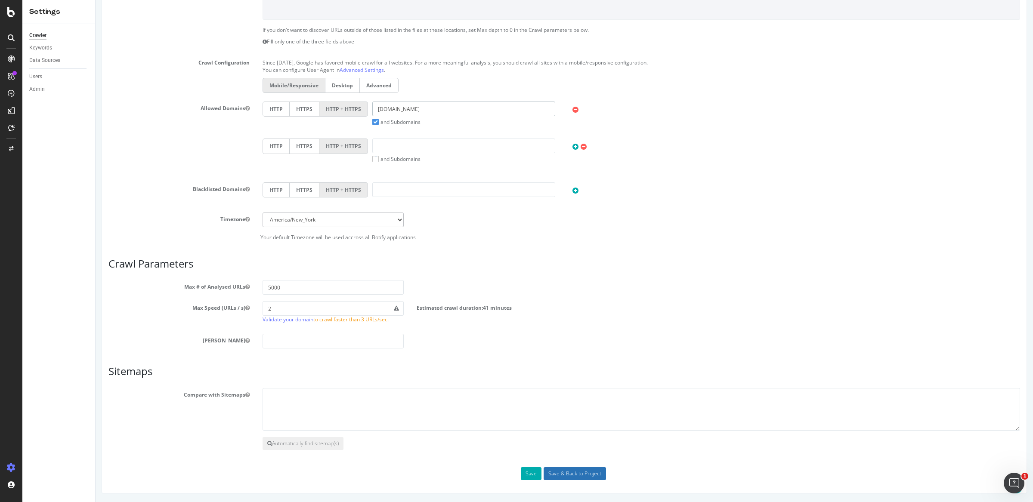
type input "[DOMAIN_NAME]"
click at [556, 473] on input "Save & Back to Project" at bounding box center [575, 473] width 62 height 13
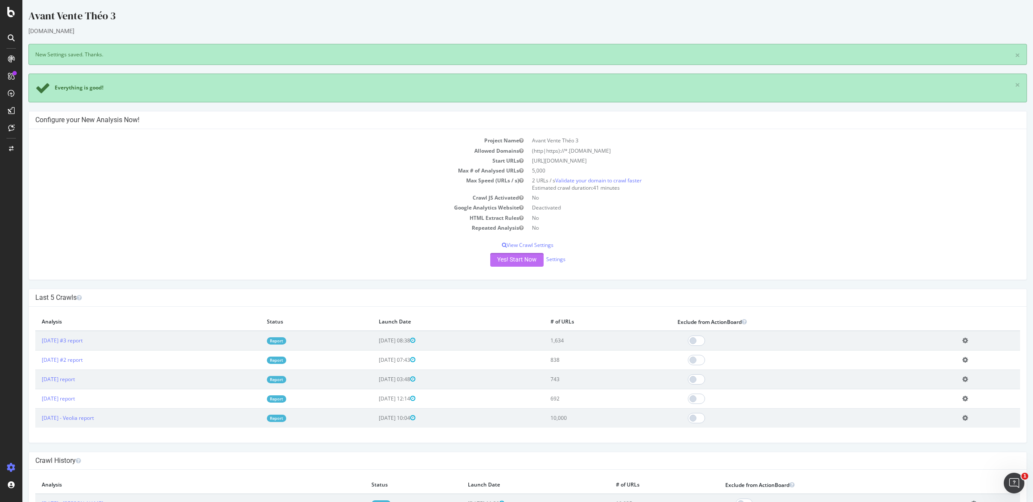
click at [505, 253] on button "Yes! Start Now" at bounding box center [516, 260] width 53 height 14
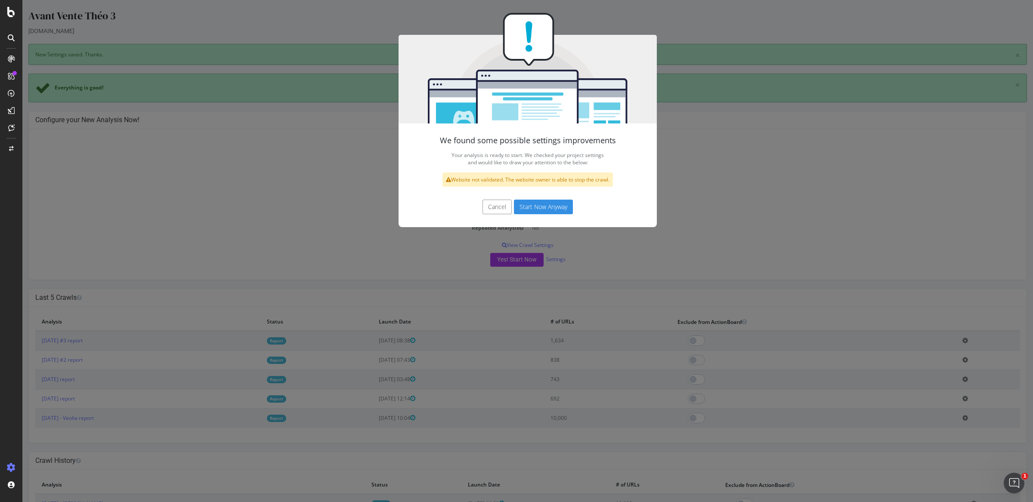
click at [528, 209] on button "Start Now Anyway" at bounding box center [543, 207] width 59 height 15
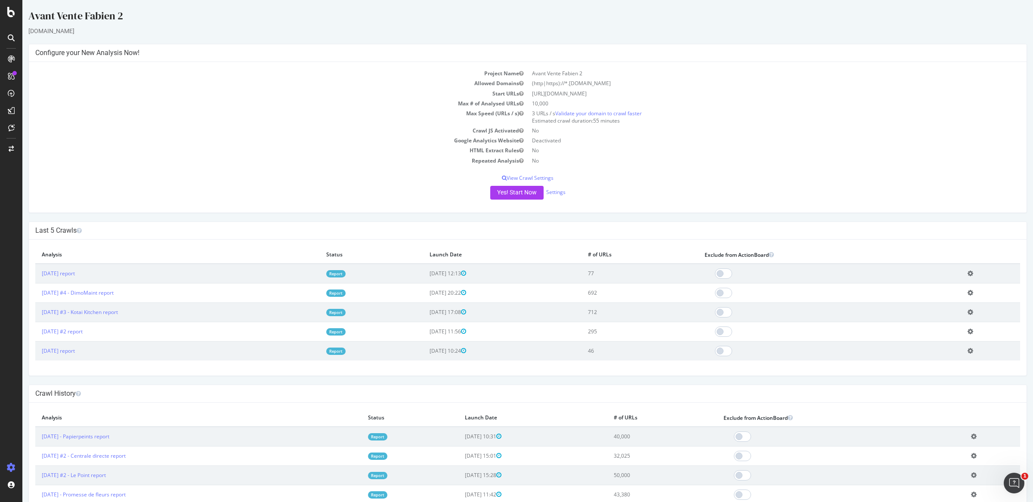
click at [552, 197] on div "Yes! Start Now Settings" at bounding box center [527, 193] width 985 height 14
click at [553, 191] on link "Settings" at bounding box center [555, 192] width 19 height 7
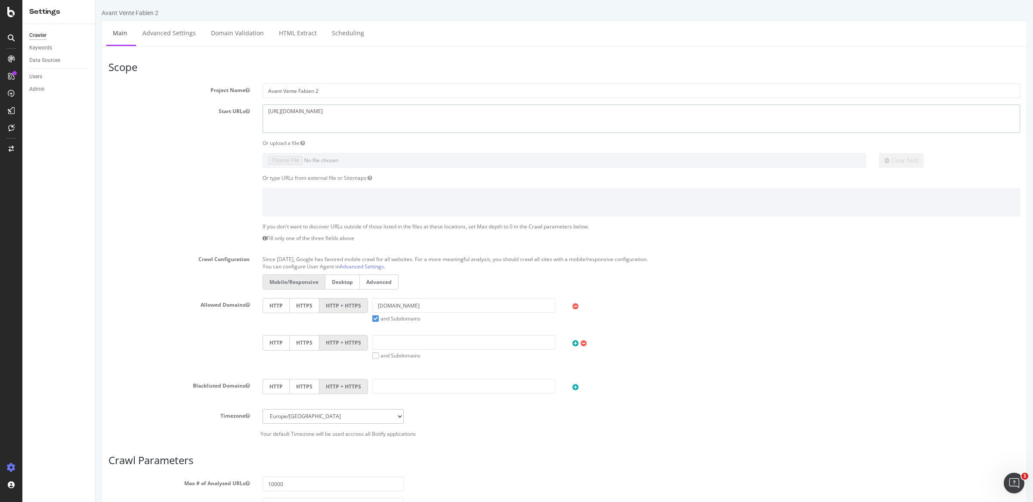
drag, startPoint x: 387, startPoint y: 122, endPoint x: 0, endPoint y: 73, distance: 390.0
click at [96, 73] on html "Avant Vente Fabien 2 × × Main Advanced Settings Domain Validation HTML Extract …" at bounding box center [564, 349] width 937 height 699
paste textarea "[DOMAIN_NAME][URL]"
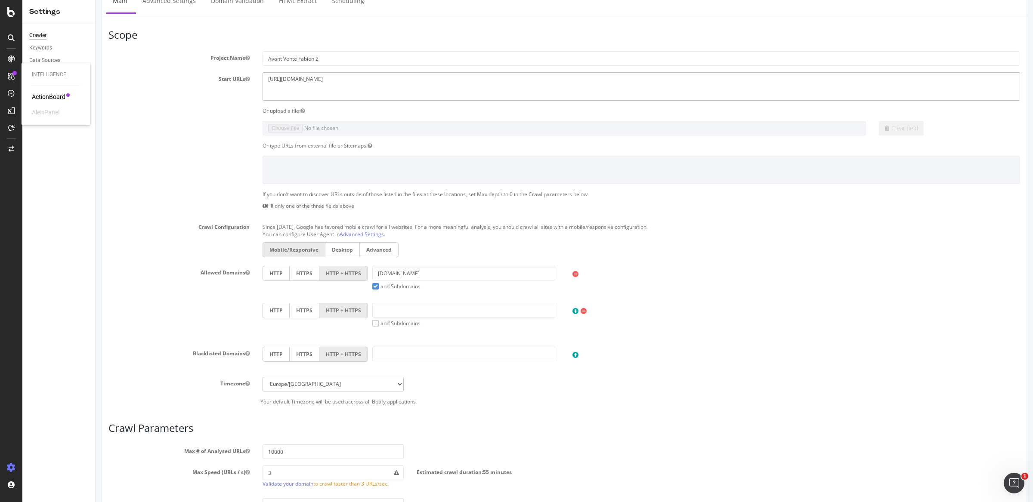
scroll to position [37, 0]
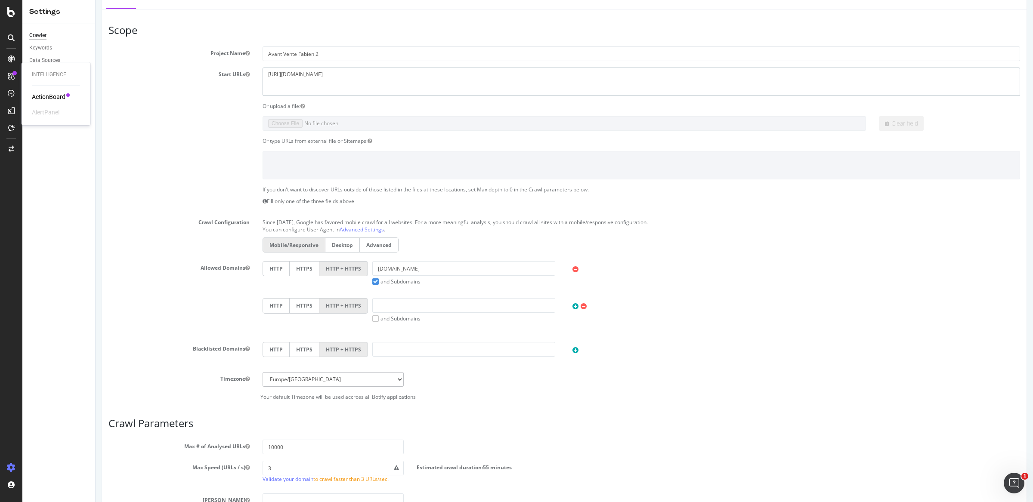
type textarea "[URL][DOMAIN_NAME]"
drag, startPoint x: 448, startPoint y: 270, endPoint x: 363, endPoint y: 270, distance: 85.6
click at [363, 270] on div "HTTP HTTPS HTTP + HTTPS [DOMAIN_NAME] and Subdomains User Agent: Mobile Desktop…" at bounding box center [641, 273] width 766 height 24
paste input "[URL][DOMAIN_NAME]"
drag, startPoint x: 408, startPoint y: 271, endPoint x: 347, endPoint y: 271, distance: 60.3
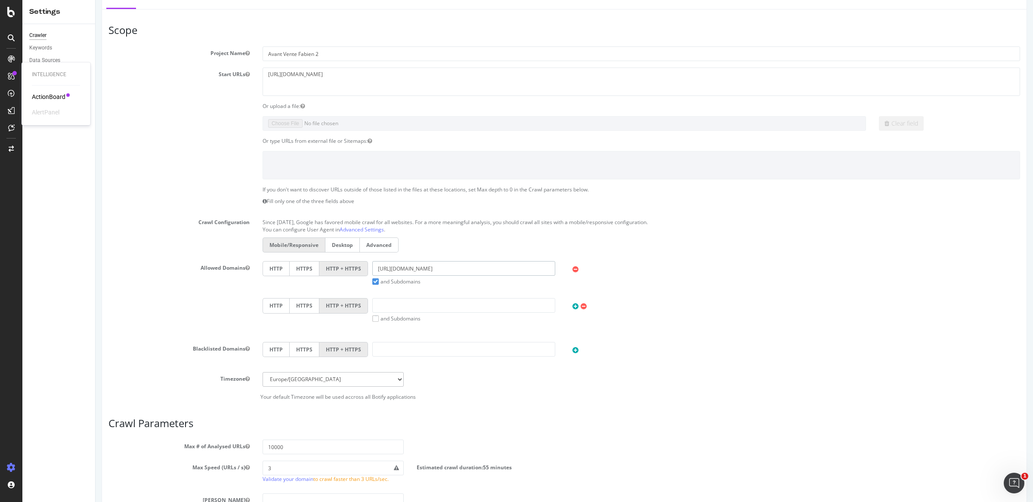
click at [347, 271] on div "HTTP HTTPS HTTP + HTTPS [URL][DOMAIN_NAME] and Subdomains User Agent: Mobile De…" at bounding box center [641, 273] width 766 height 24
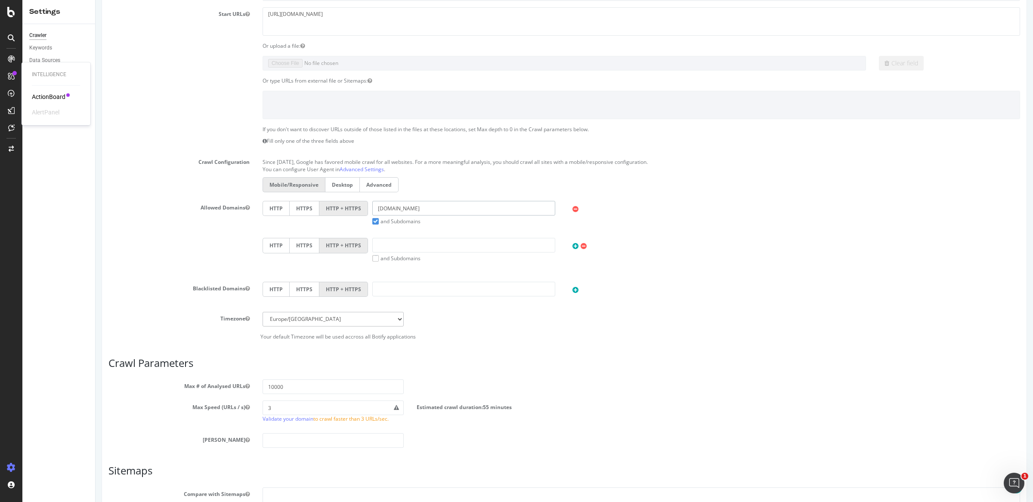
scroll to position [198, 0]
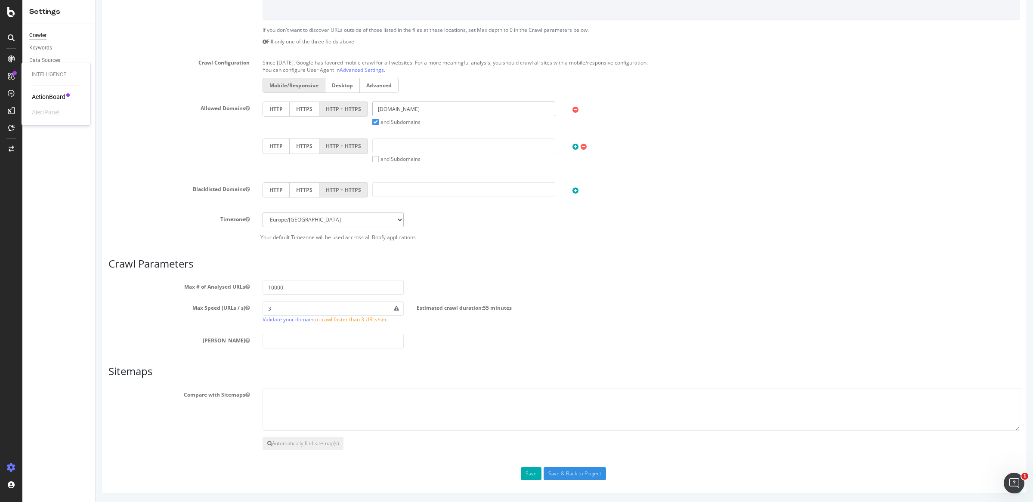
type input "[DOMAIN_NAME]"
click at [566, 464] on div "Scope Project Name Avant Vente Fabien 2 Start URLs [URL][DOMAIN_NAME] Or upload…" at bounding box center [564, 172] width 912 height 615
click at [562, 471] on input "Save & Back to Project" at bounding box center [575, 473] width 62 height 13
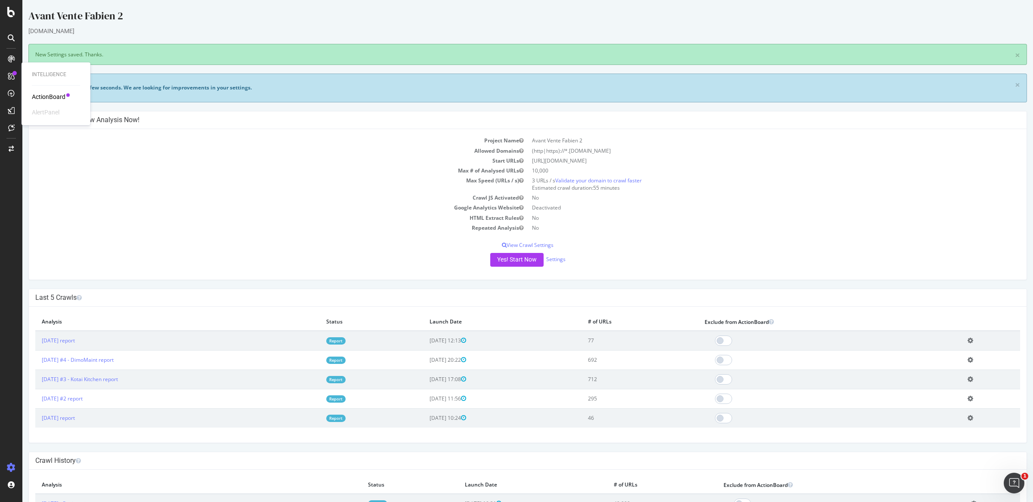
click at [388, 177] on td "Max Speed (URLs / s)" at bounding box center [281, 184] width 492 height 17
click at [250, 197] on td "Crawl JS Activated" at bounding box center [281, 198] width 492 height 10
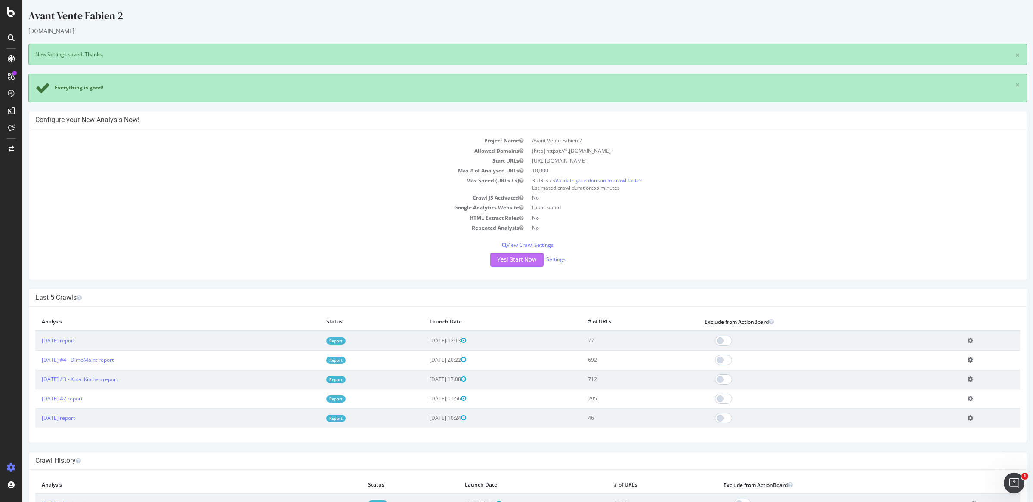
click at [509, 264] on button "Yes! Start Now" at bounding box center [516, 260] width 53 height 14
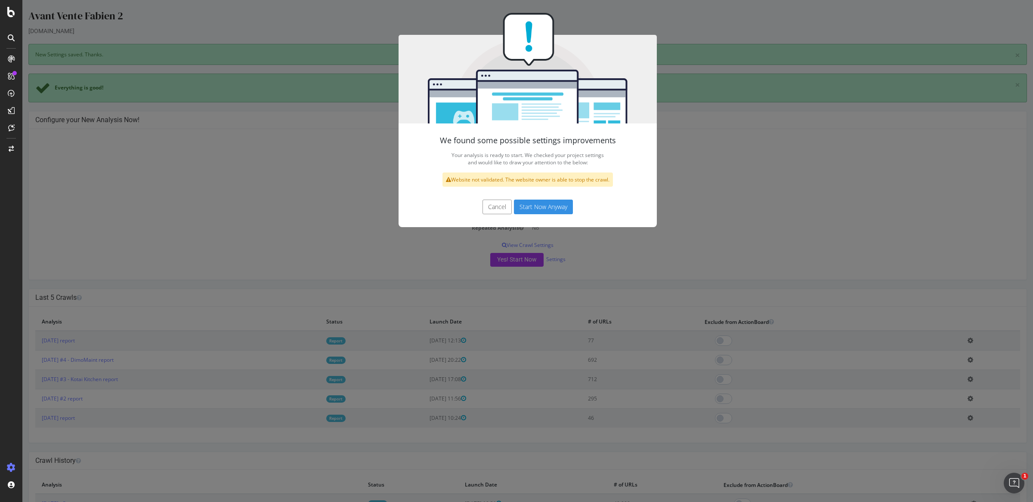
click at [537, 201] on button "Start Now Anyway" at bounding box center [543, 207] width 59 height 15
